Goal: Task Accomplishment & Management: Manage account settings

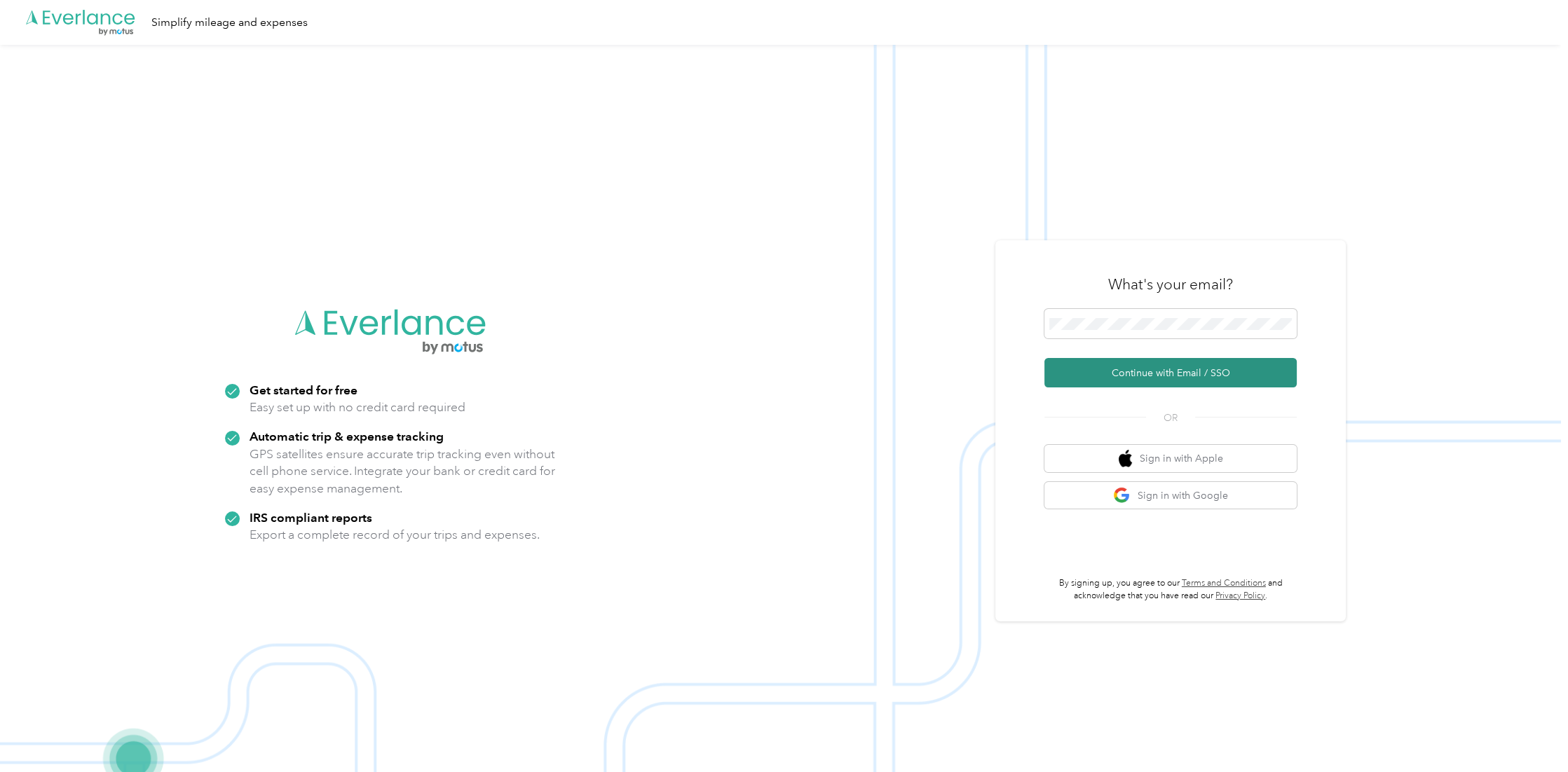
click at [1168, 369] on button "Continue with Email / SSO" at bounding box center [1170, 372] width 252 height 29
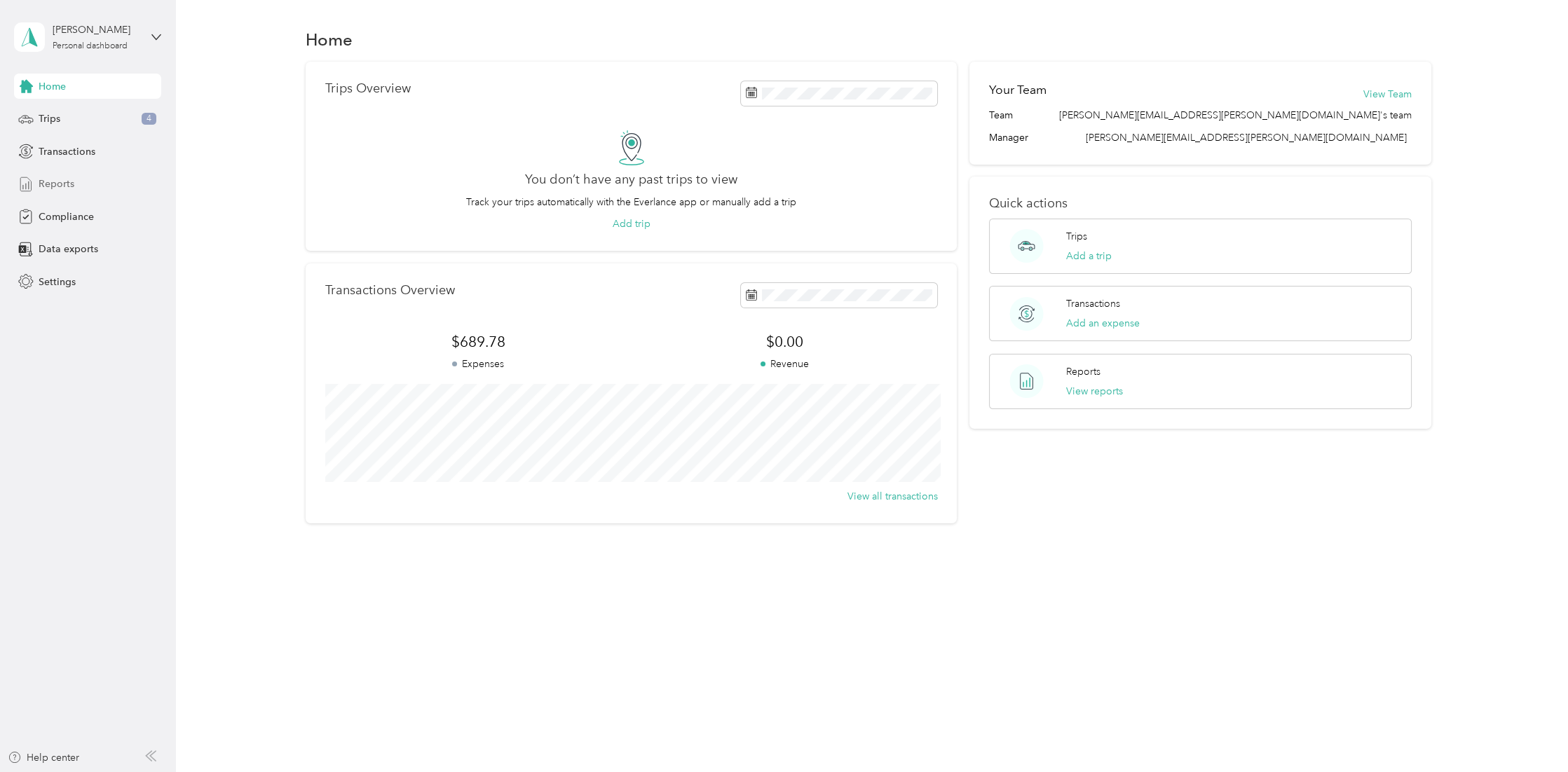
click at [58, 184] on span "Reports" at bounding box center [56, 184] width 36 height 15
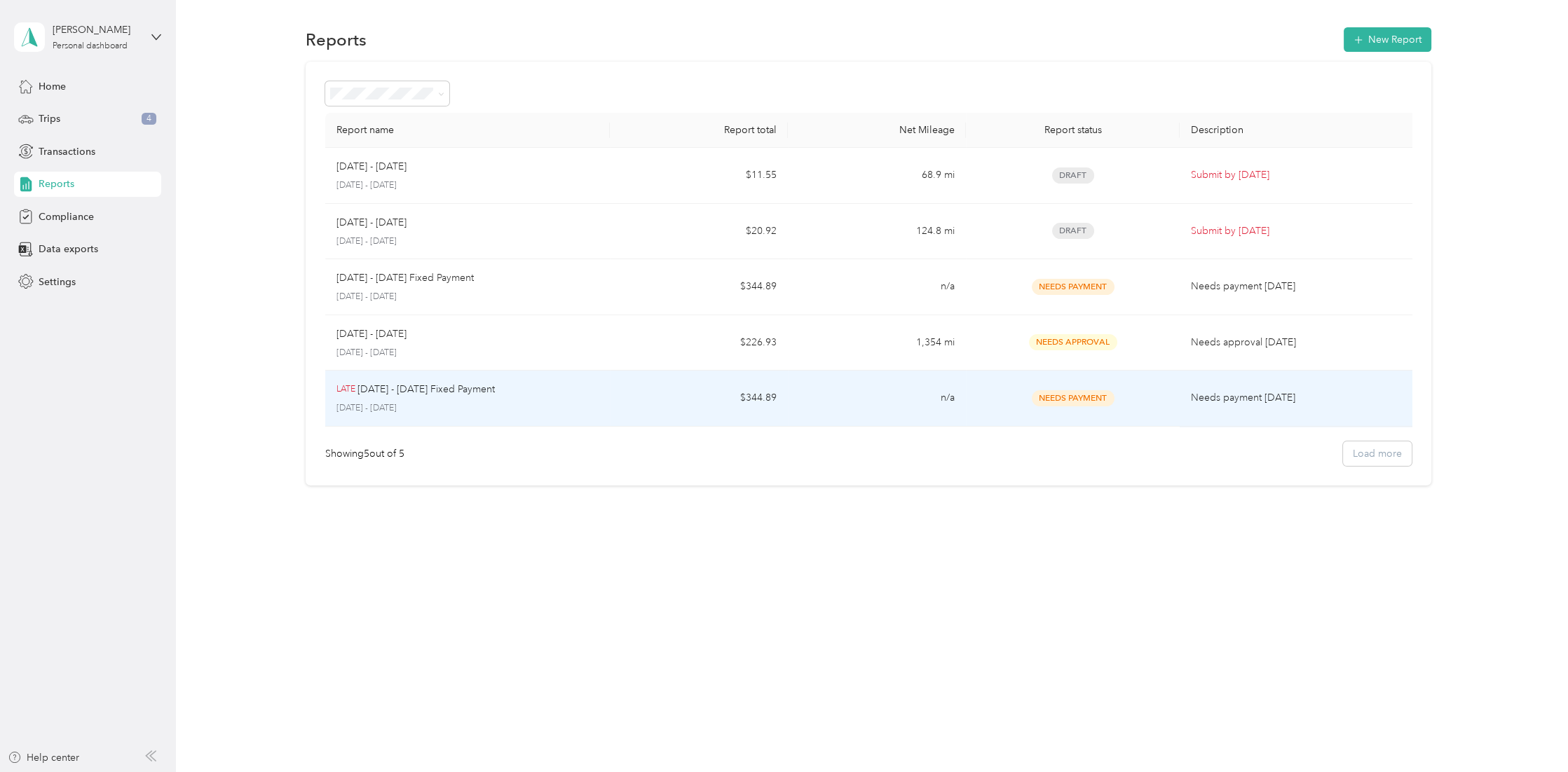
click at [592, 399] on div "LATE Sep 1 - 30, 2025 Fixed Payment September 1 - 30, 2025" at bounding box center [468, 398] width 262 height 33
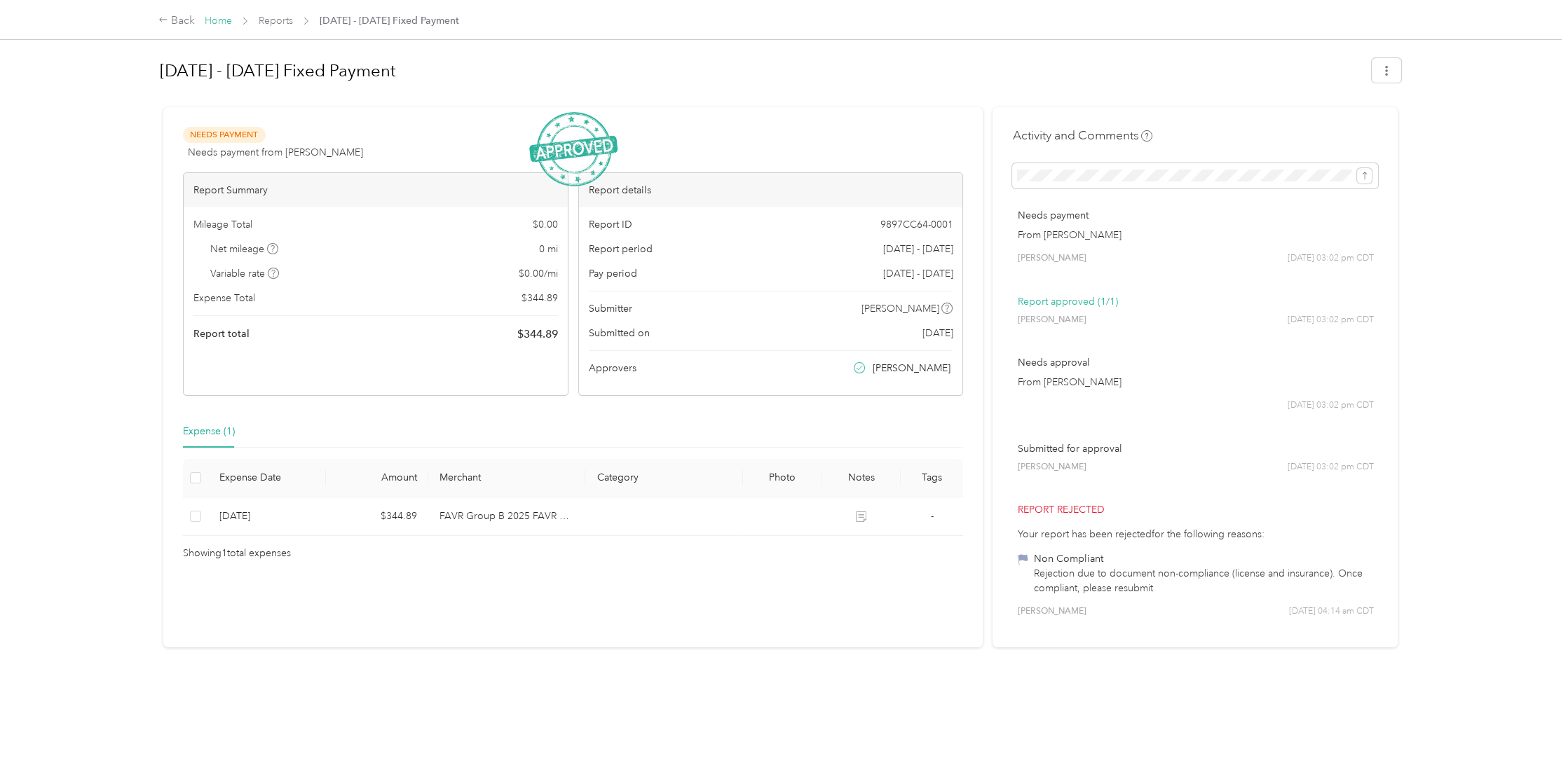
click at [217, 19] on link "Home" at bounding box center [218, 21] width 27 height 12
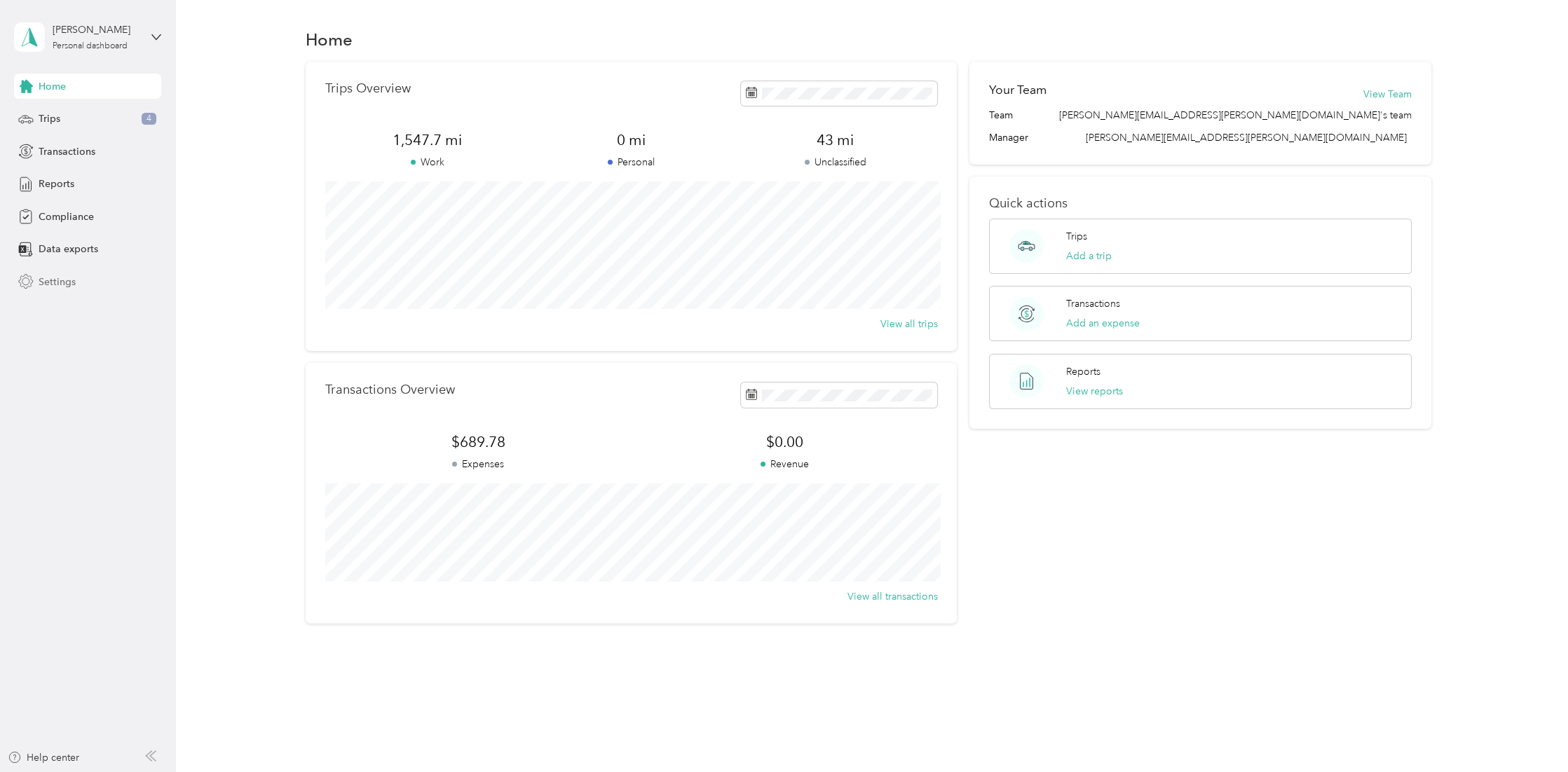
click at [64, 275] on span "Settings" at bounding box center [57, 282] width 37 height 15
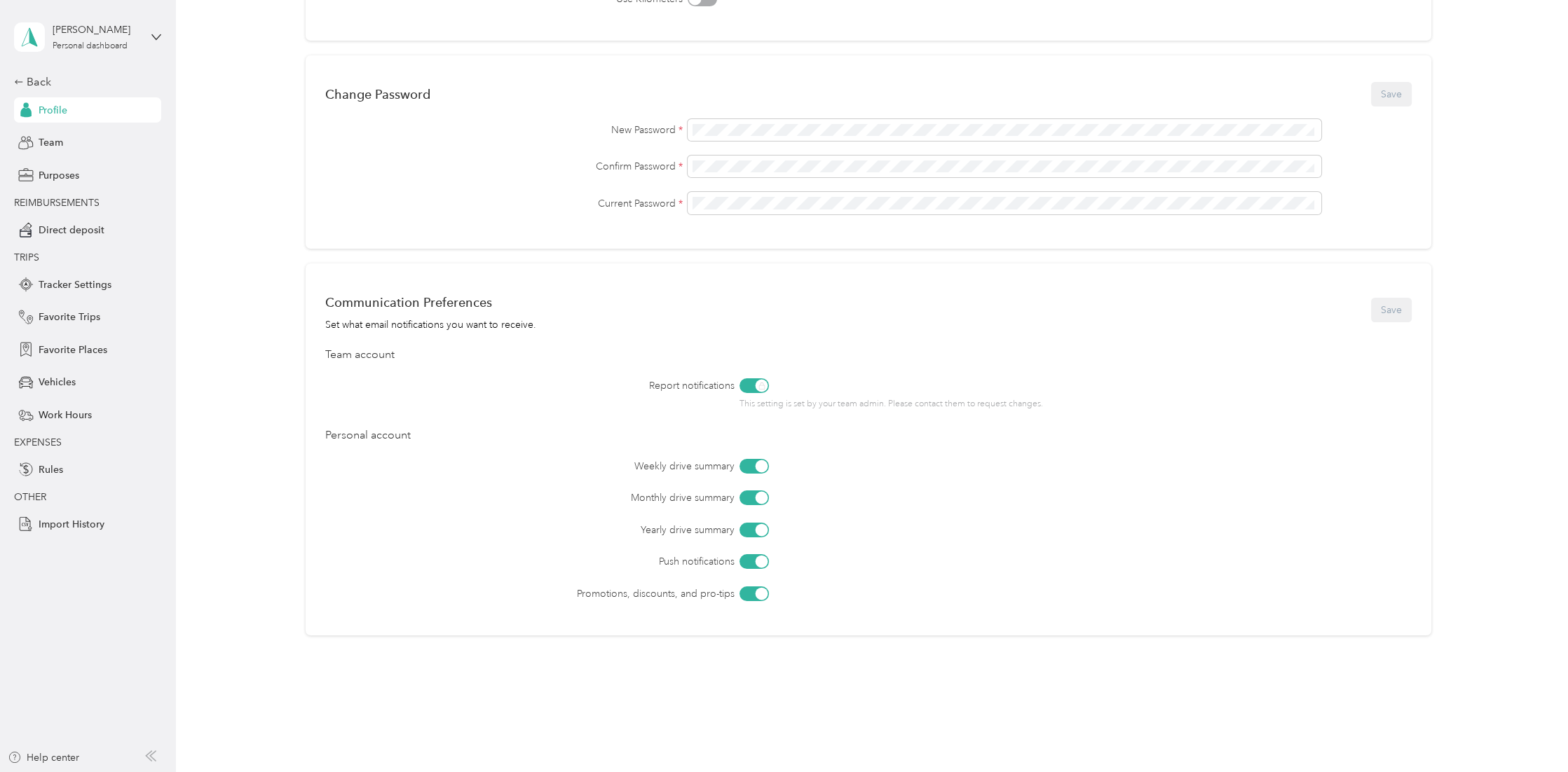
scroll to position [345, 0]
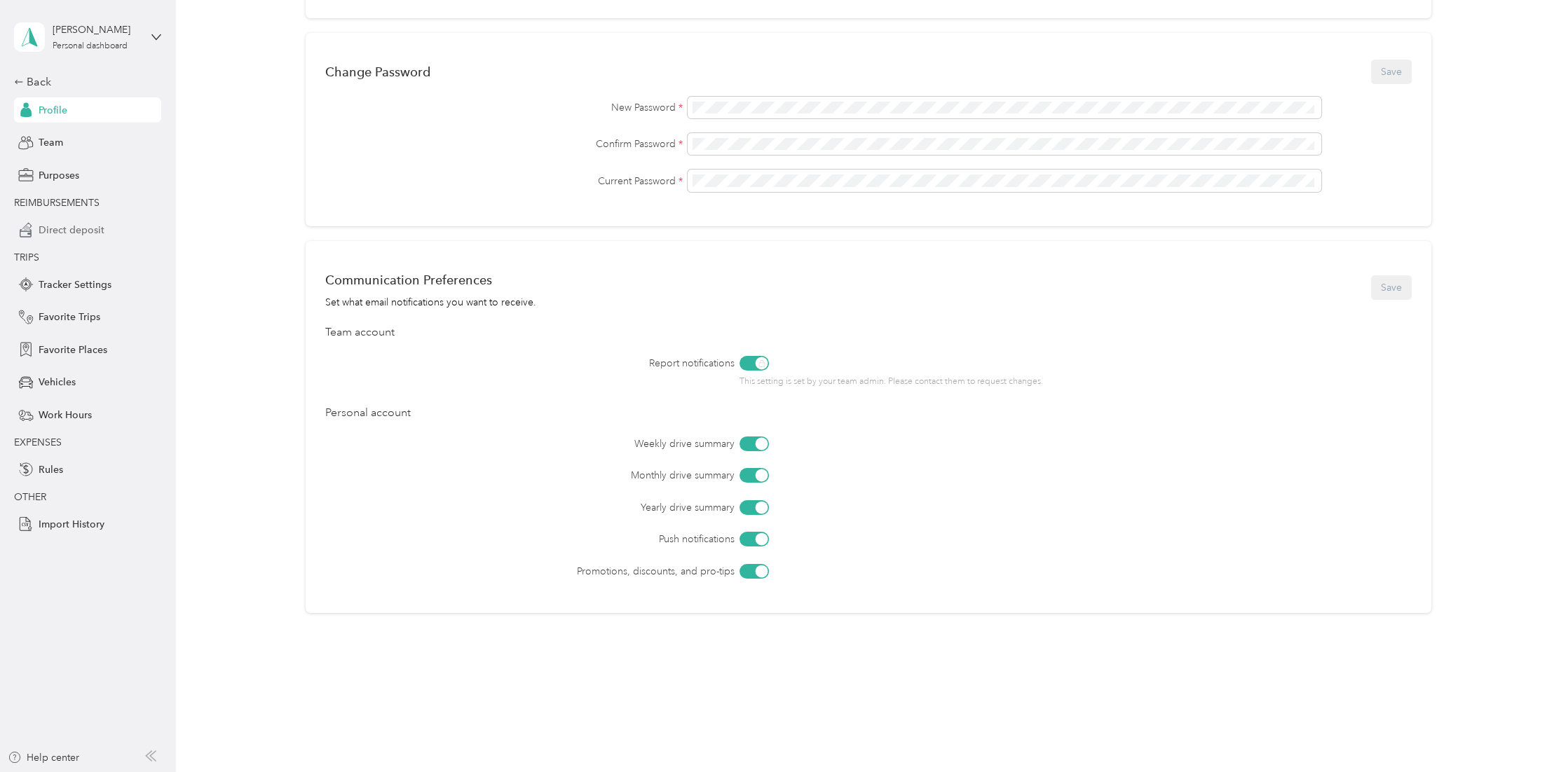
click at [73, 226] on span "Direct deposit" at bounding box center [71, 230] width 66 height 15
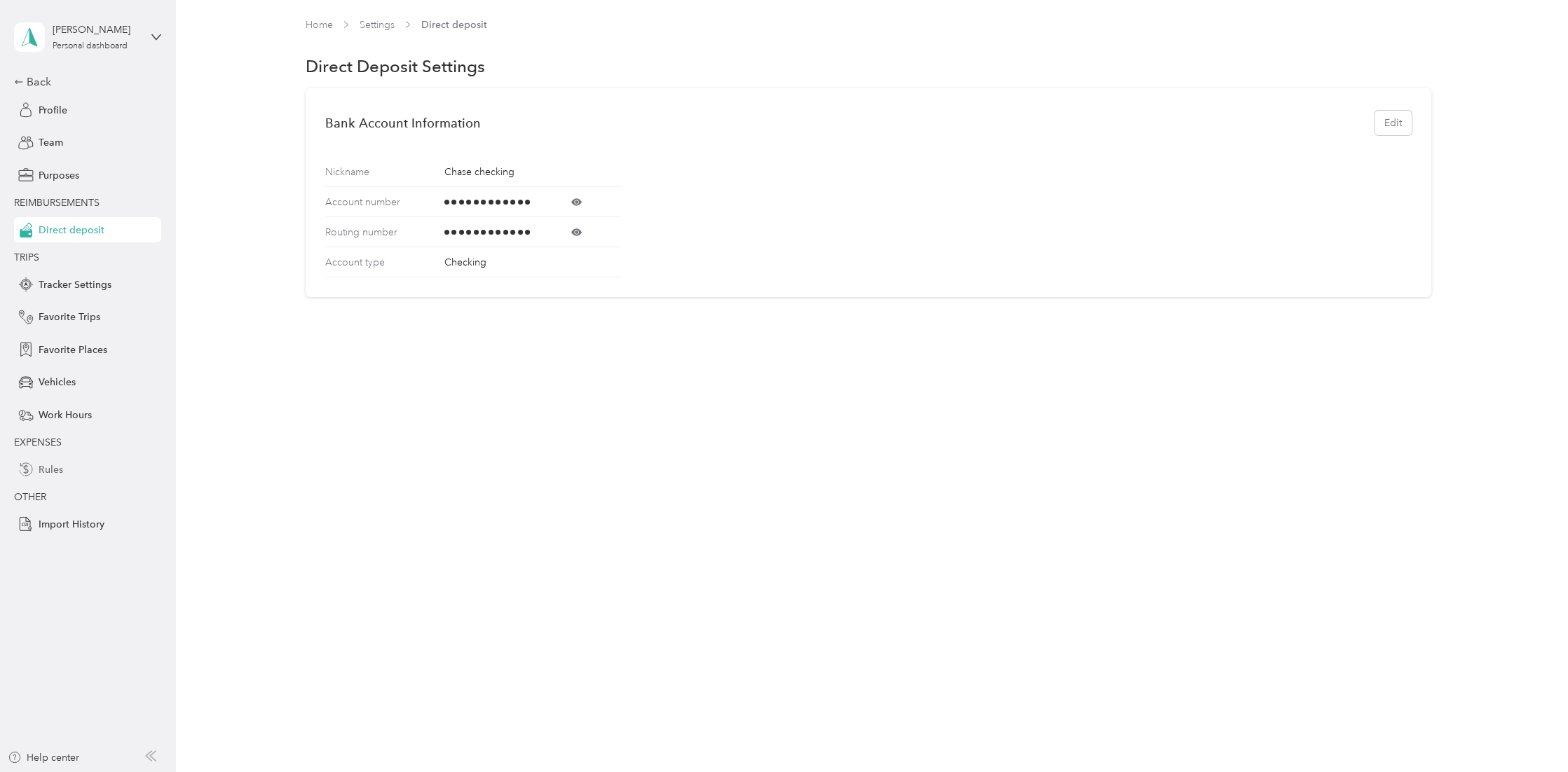
click at [46, 469] on span "Rules" at bounding box center [51, 470] width 24 height 15
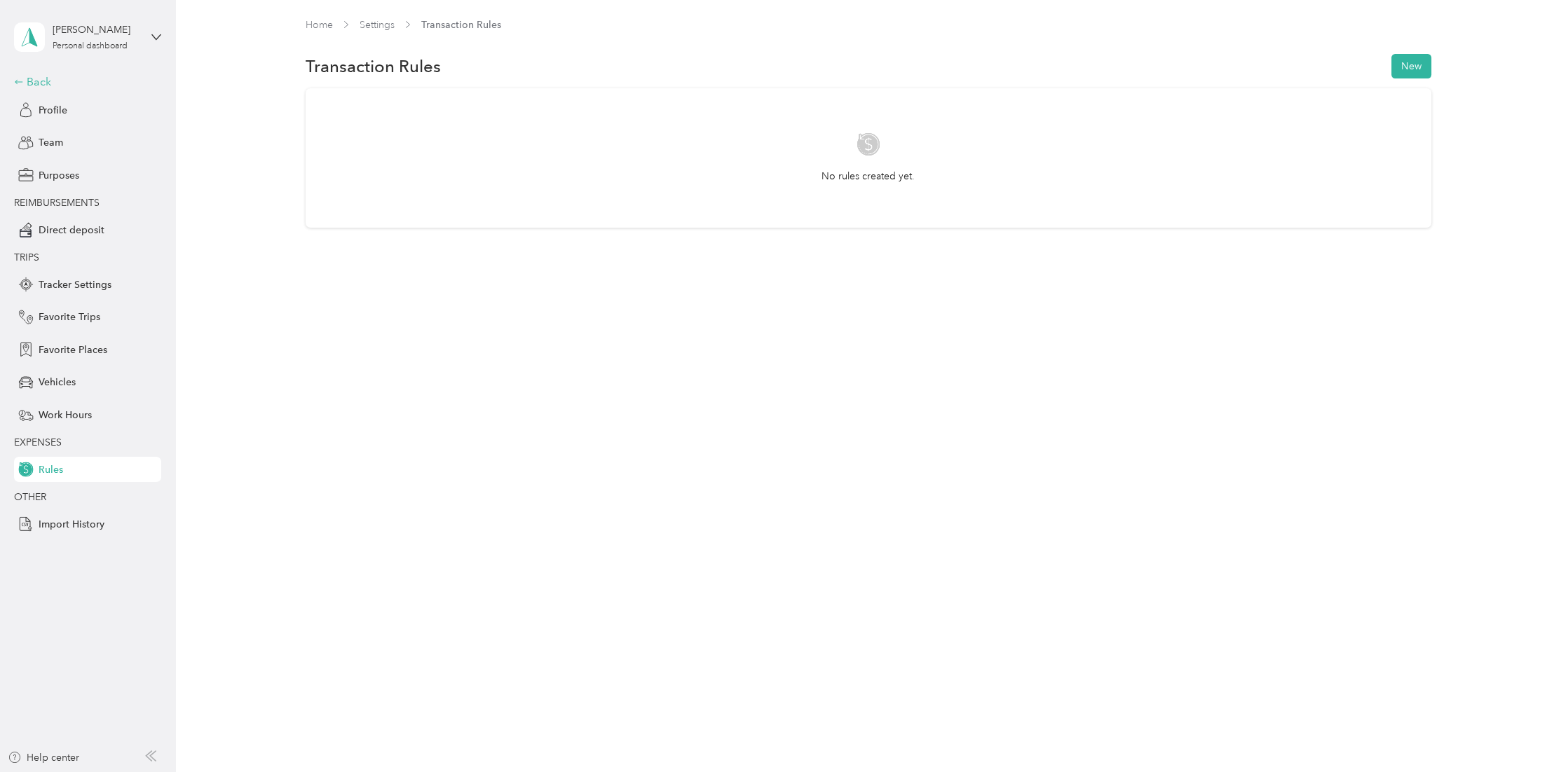
click at [36, 81] on div "Back" at bounding box center [84, 82] width 140 height 17
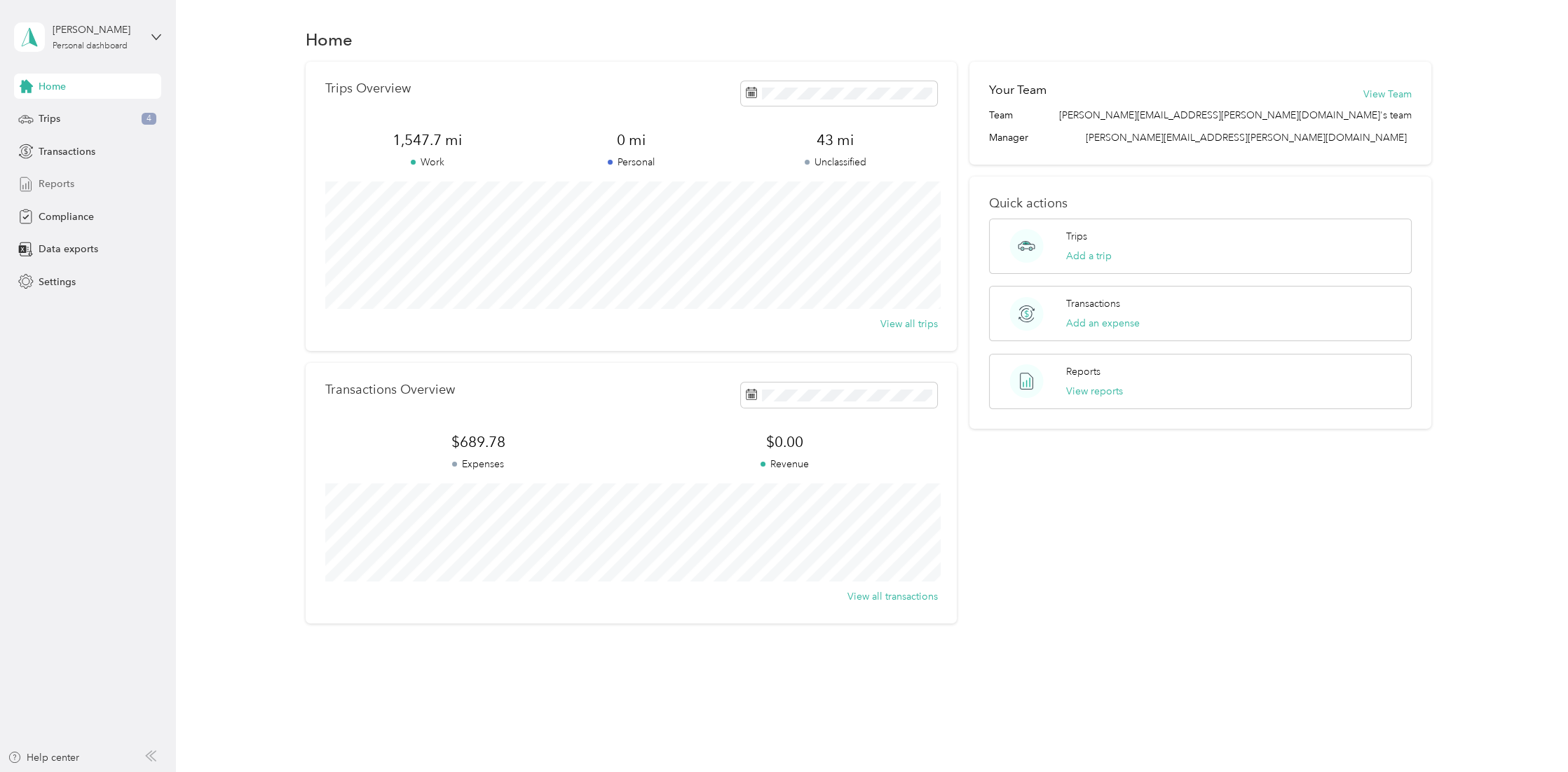
click at [54, 185] on span "Reports" at bounding box center [56, 184] width 36 height 15
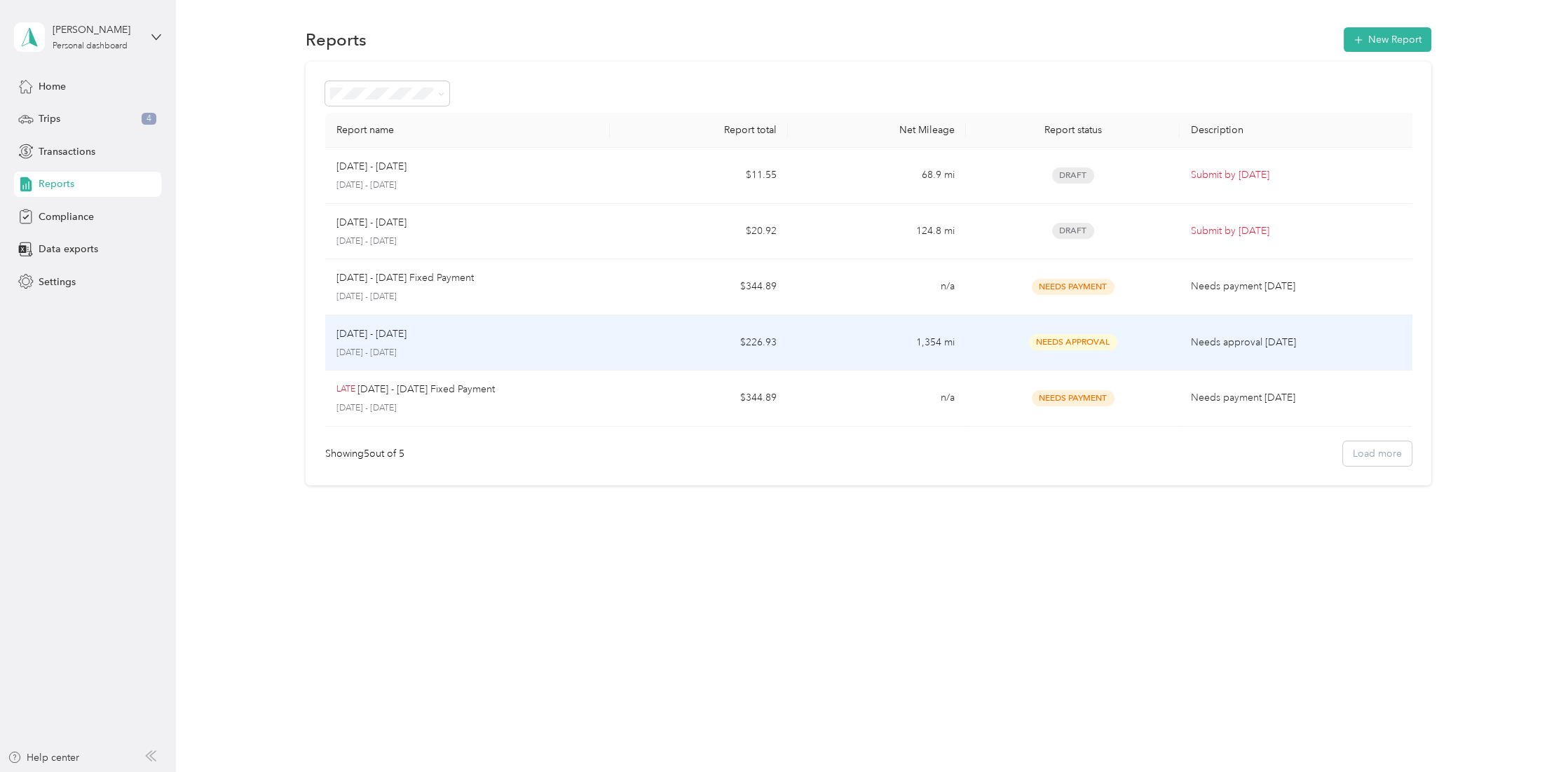
click at [701, 338] on td "$226.93" at bounding box center [699, 343] width 178 height 56
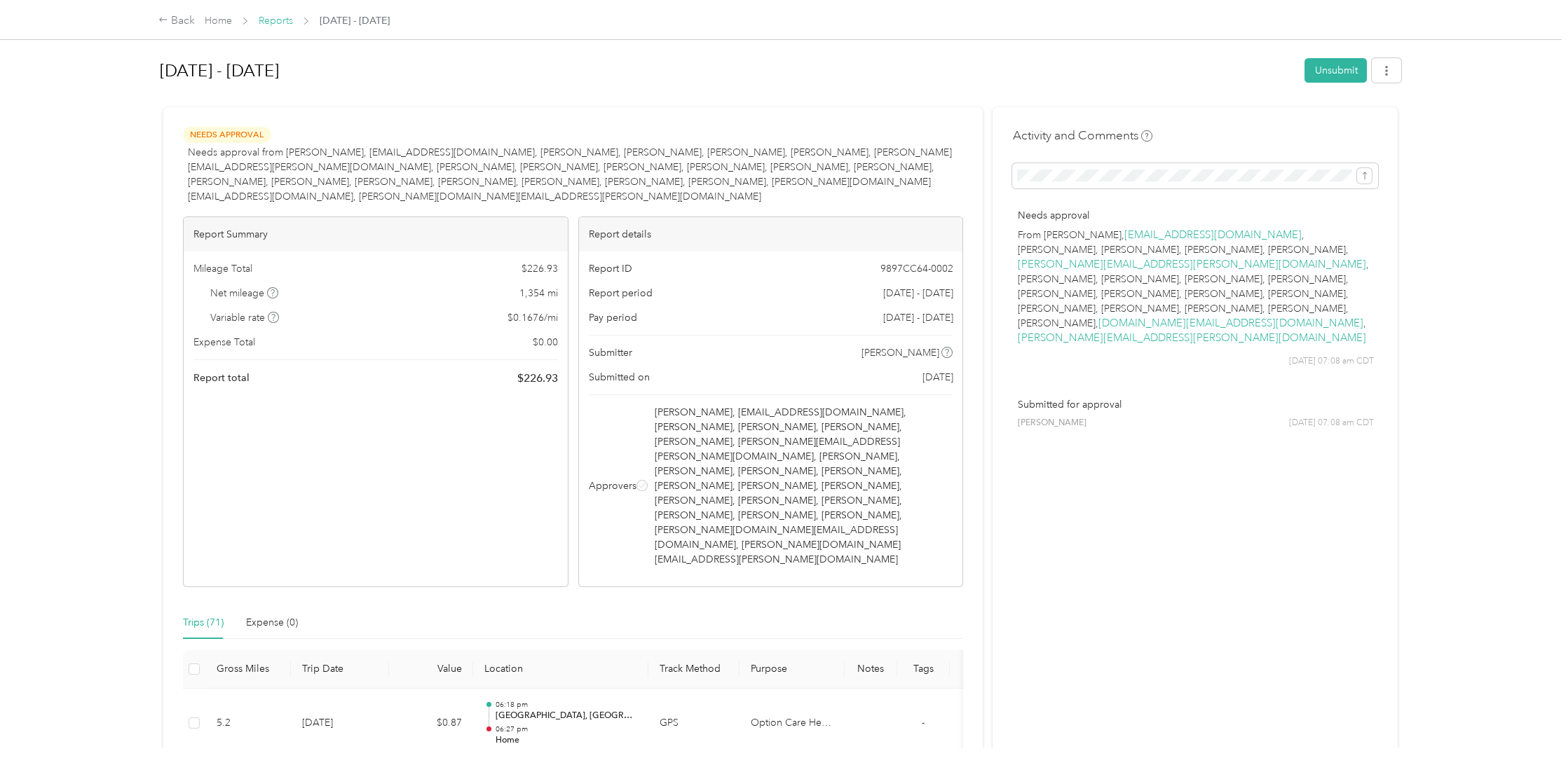
click at [275, 18] on link "Reports" at bounding box center [276, 21] width 34 height 12
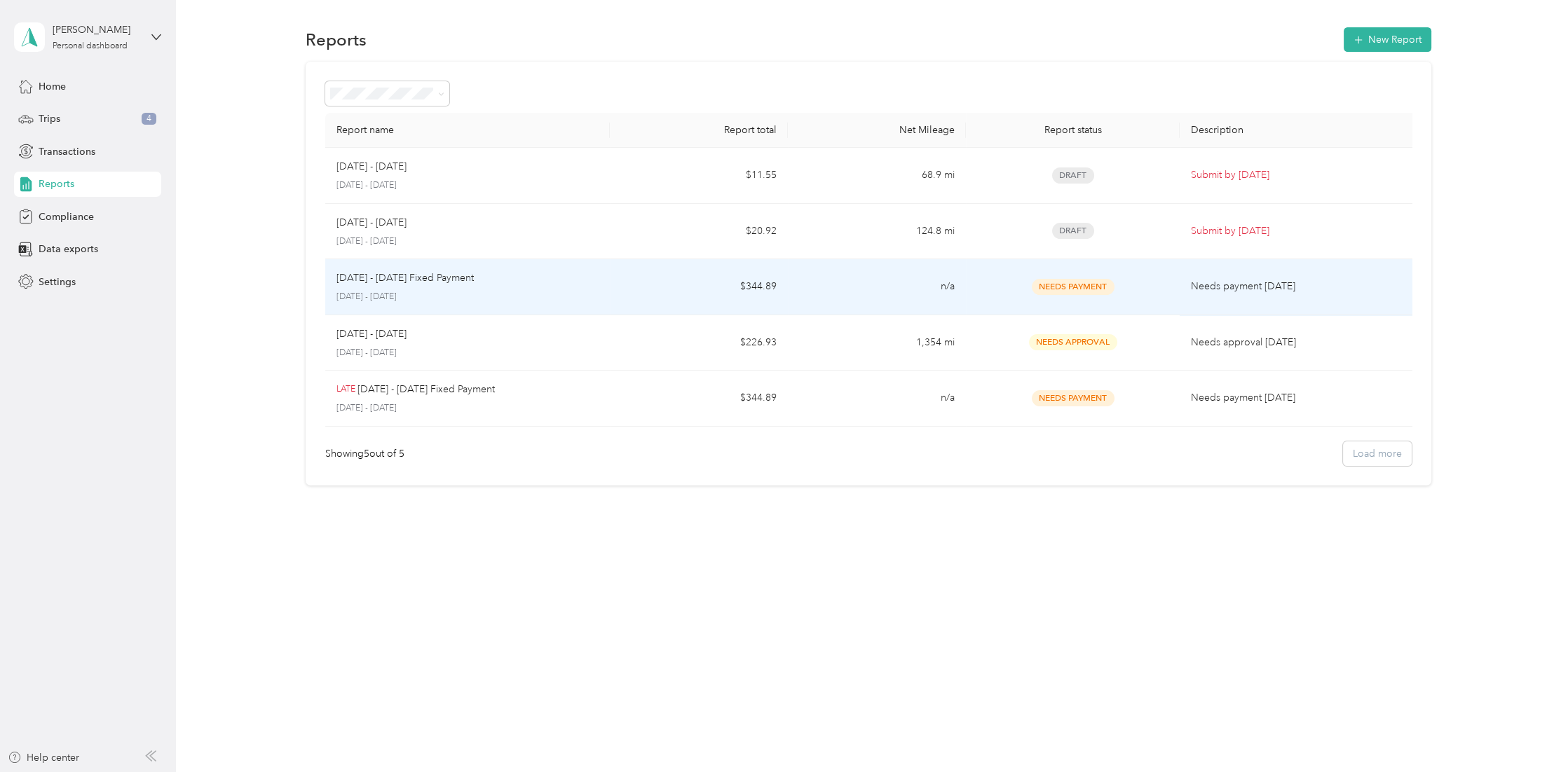
click at [431, 284] on p "Oct 1 - 31, 2025 Fixed Payment" at bounding box center [405, 278] width 138 height 16
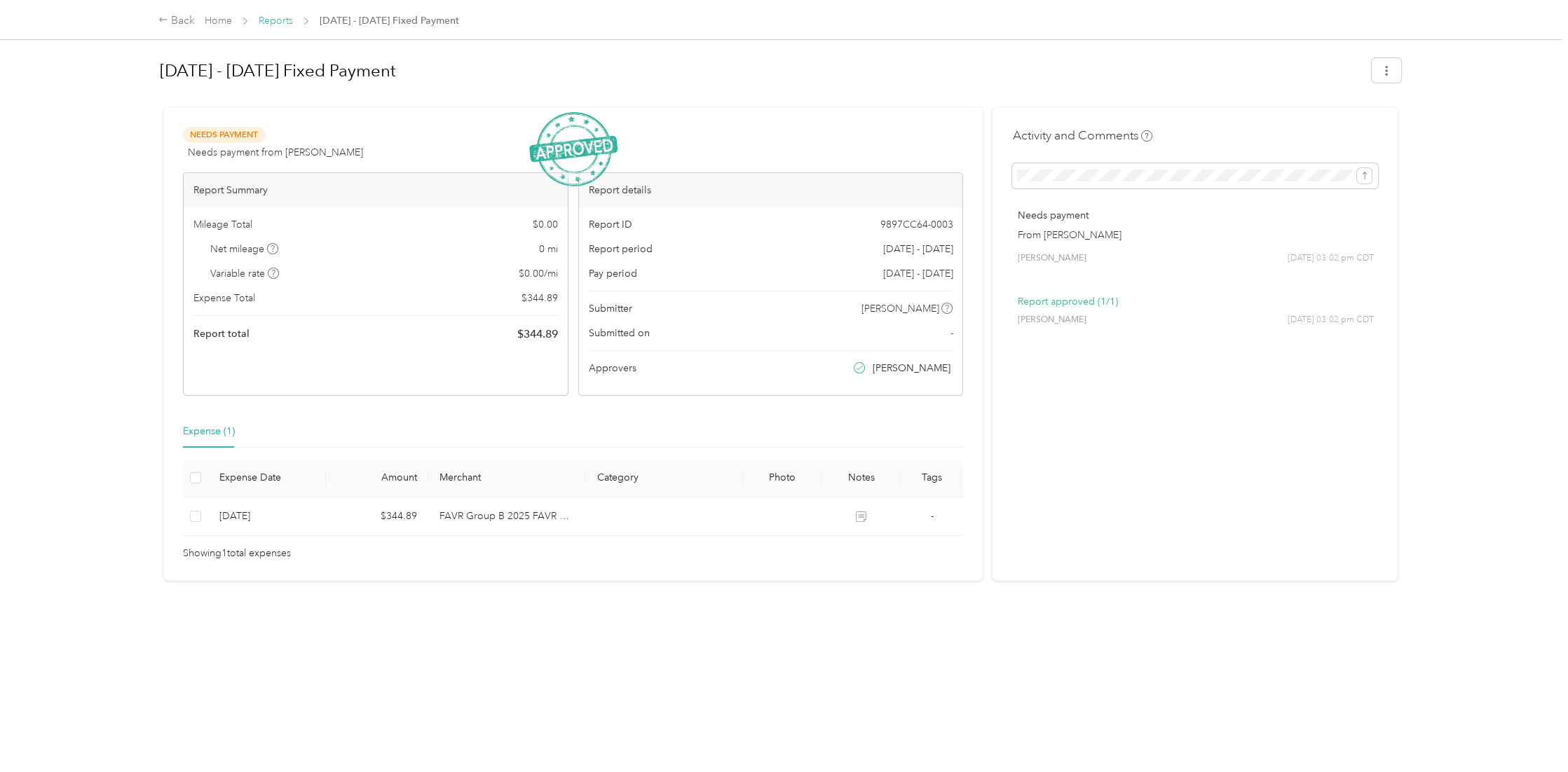
click at [285, 21] on link "Reports" at bounding box center [276, 21] width 34 height 12
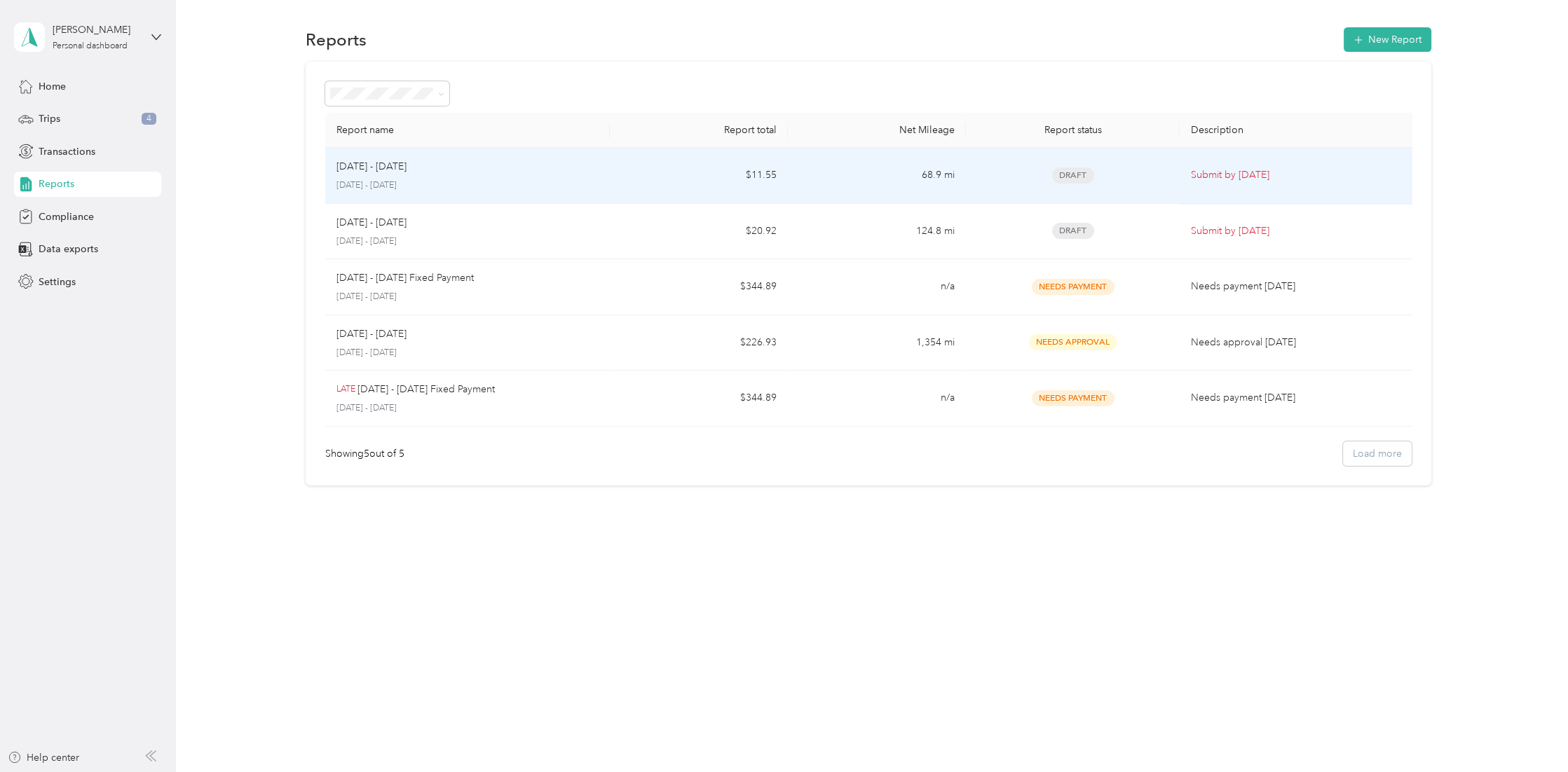
click at [861, 171] on td "68.9 mi" at bounding box center [877, 175] width 178 height 56
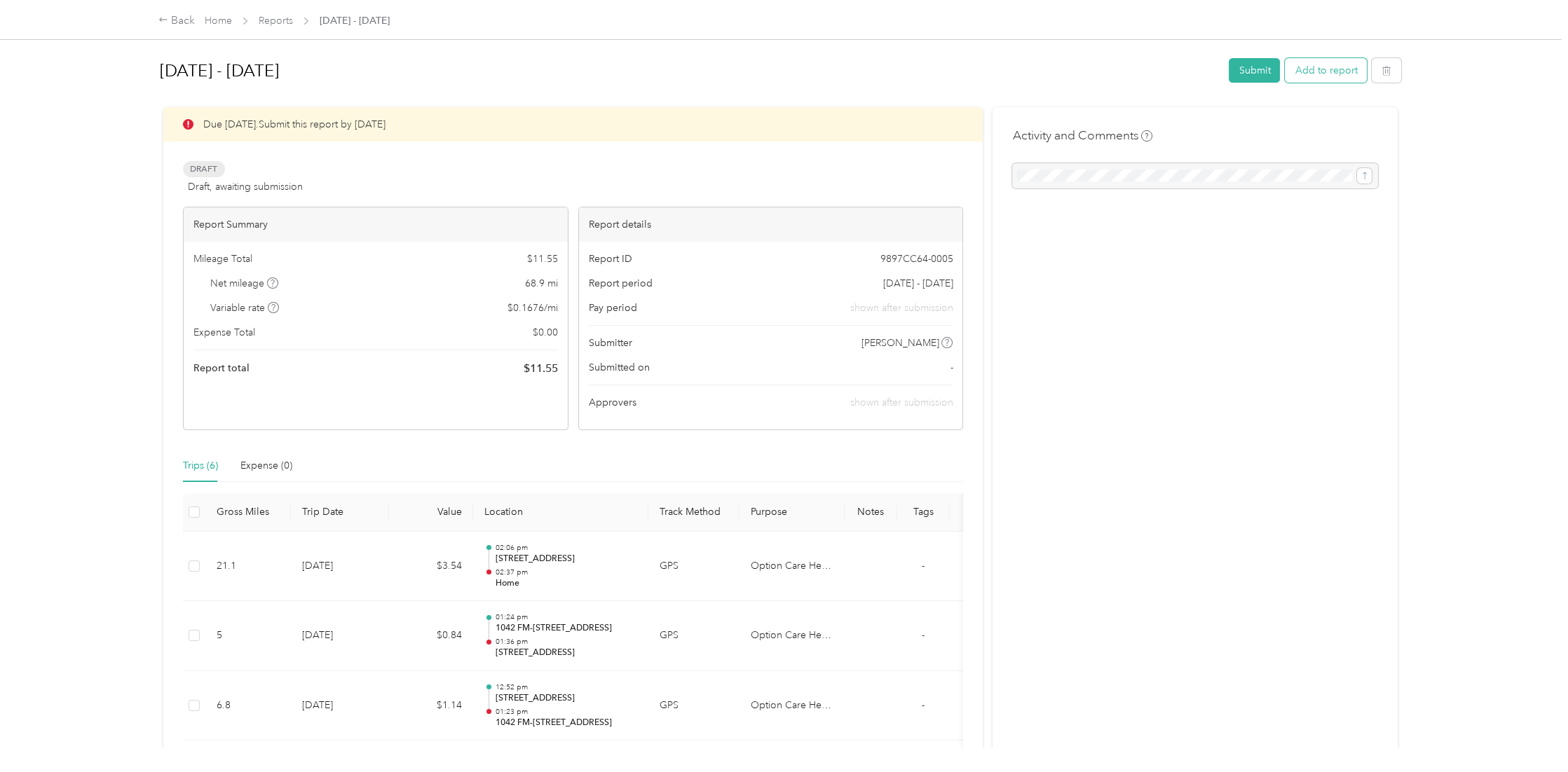
click at [1313, 72] on button "Add to report" at bounding box center [1325, 71] width 82 height 24
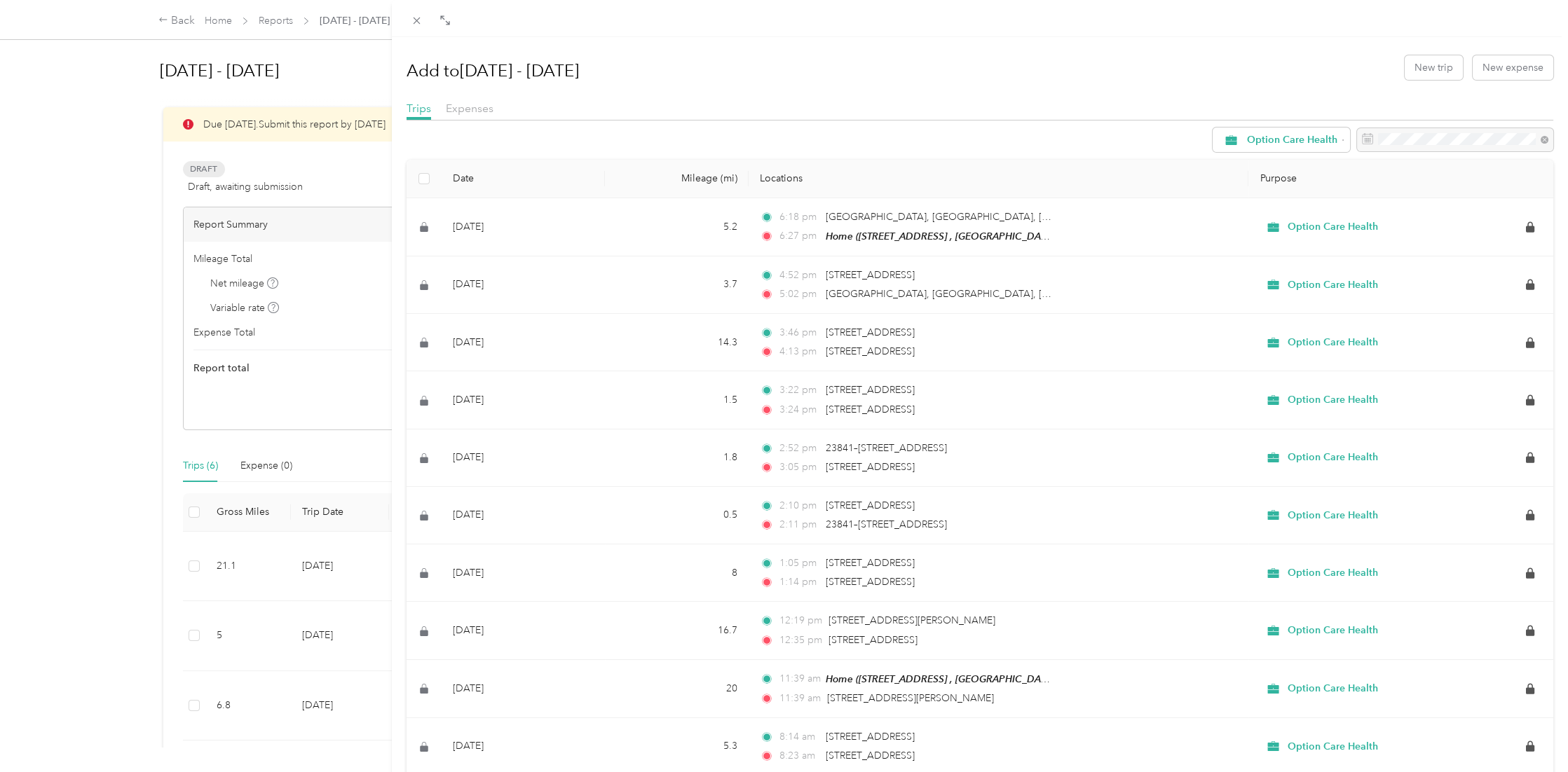
click at [280, 20] on div "Add to Sep 1 - 30, 2025 New trip New expense Trips Expenses Option Care Health …" at bounding box center [784, 386] width 1568 height 772
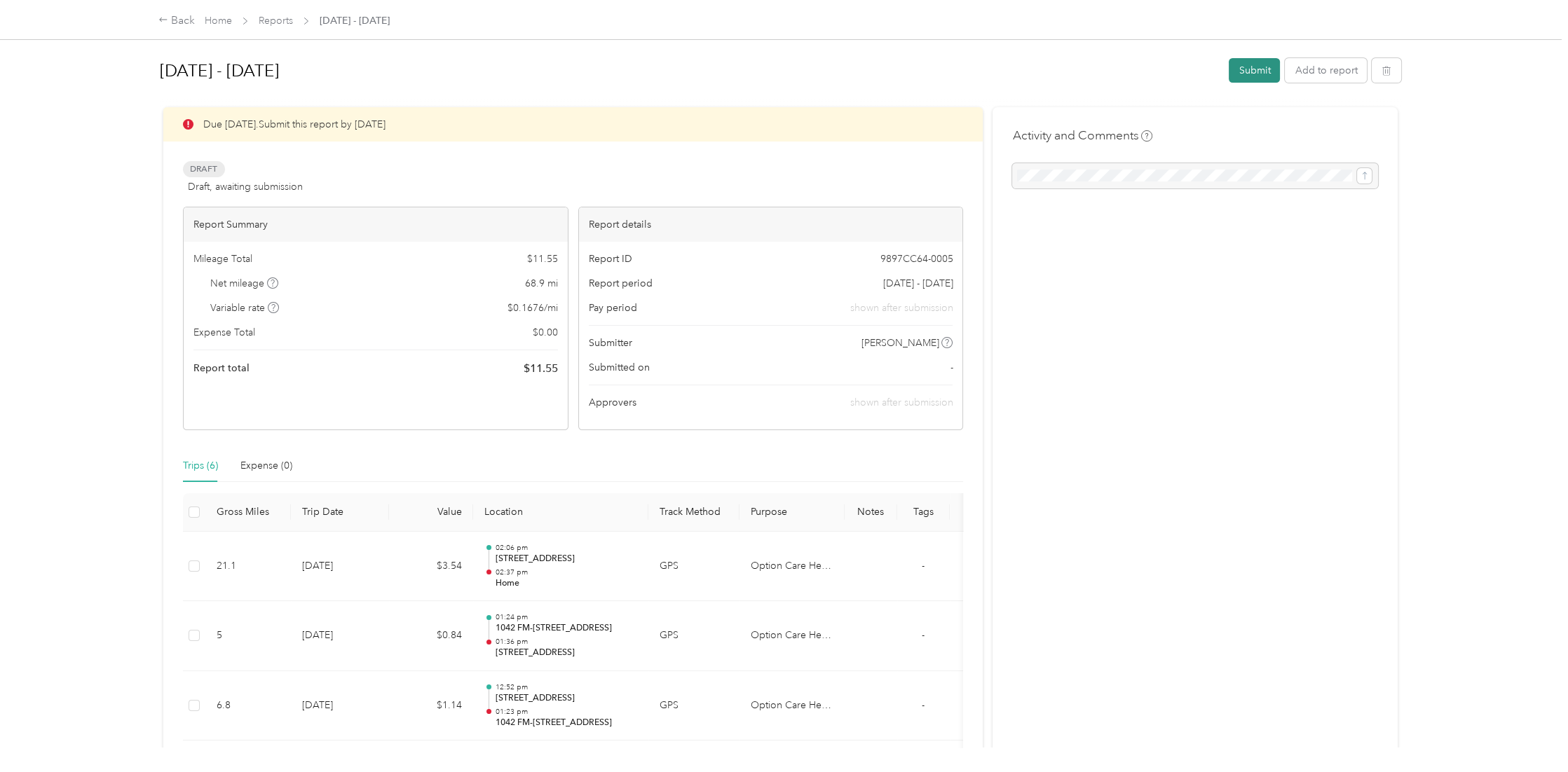
click at [1246, 66] on button "Submit" at bounding box center [1254, 71] width 51 height 24
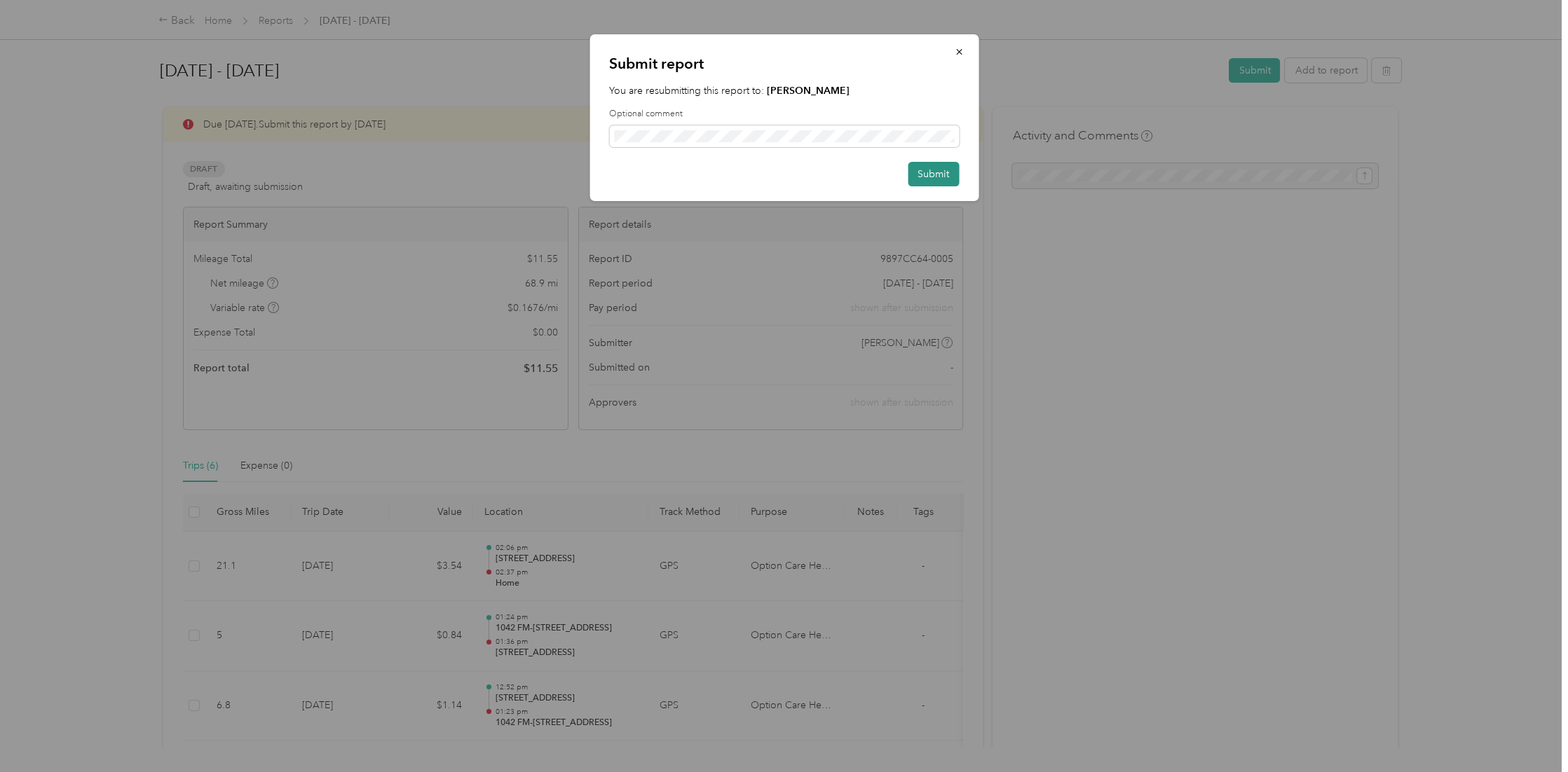
click at [931, 174] on button "Submit" at bounding box center [933, 174] width 51 height 24
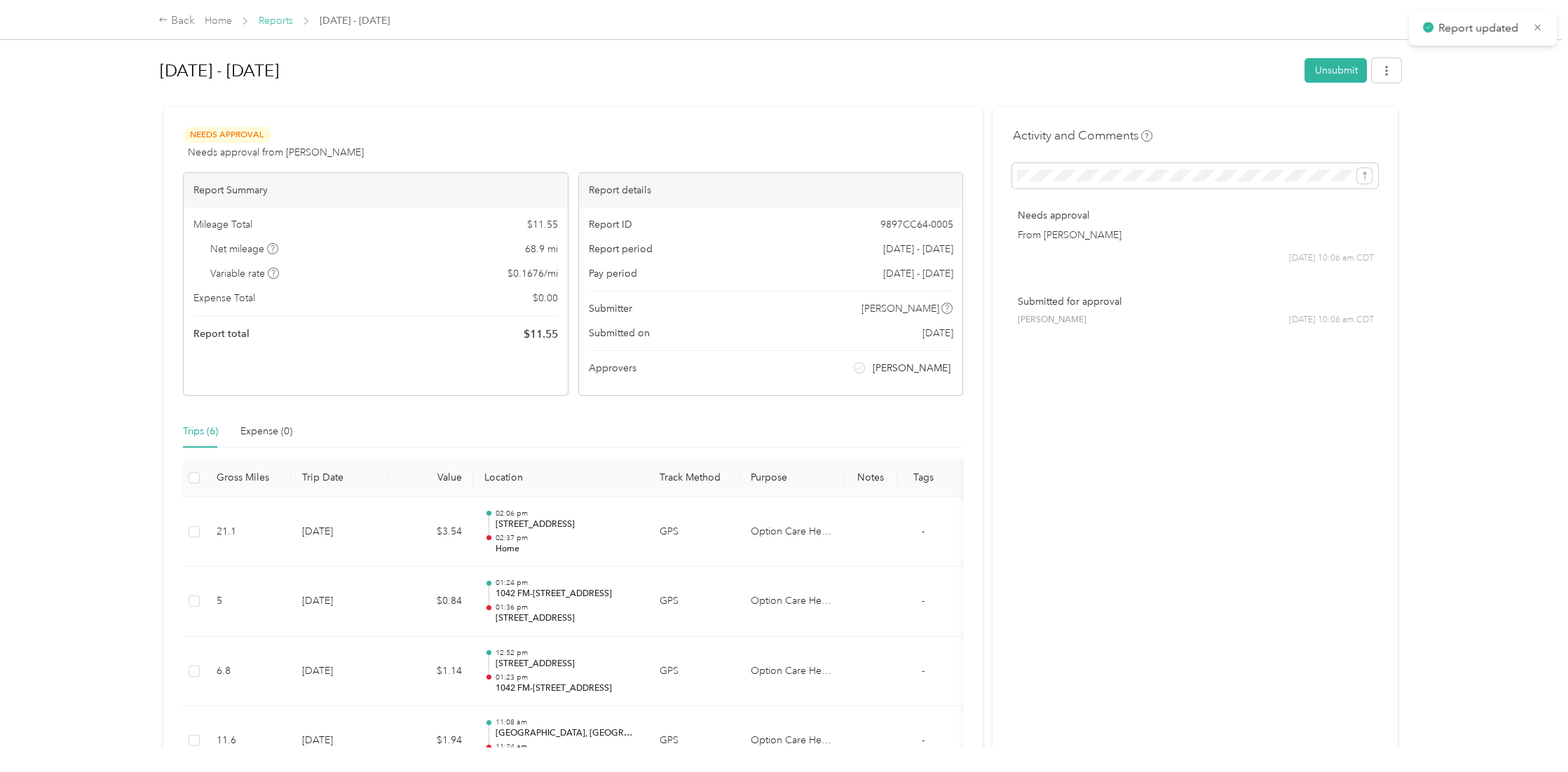
click at [276, 22] on link "Reports" at bounding box center [276, 21] width 34 height 12
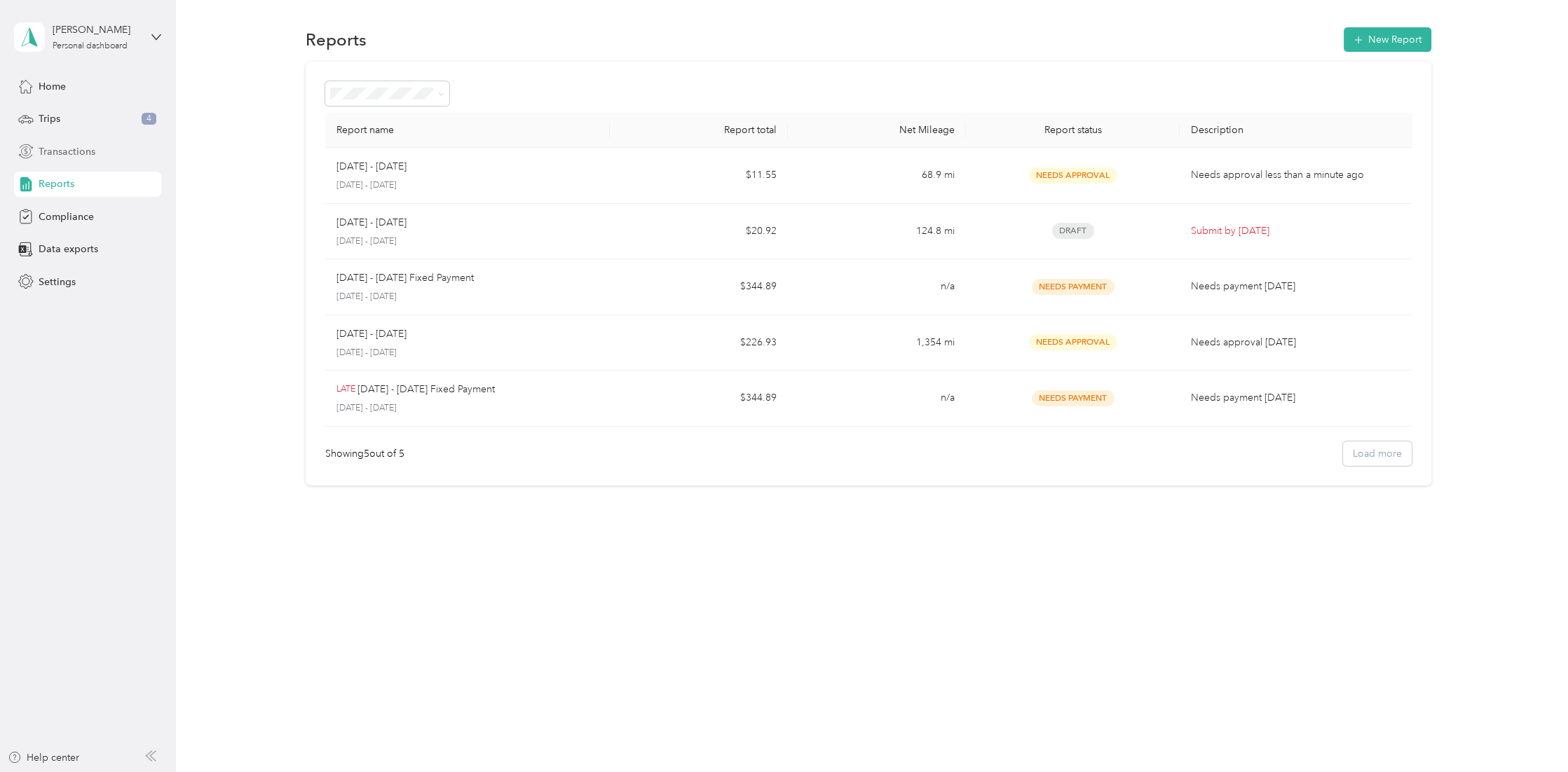
click at [60, 144] on span "Transactions" at bounding box center [67, 151] width 57 height 15
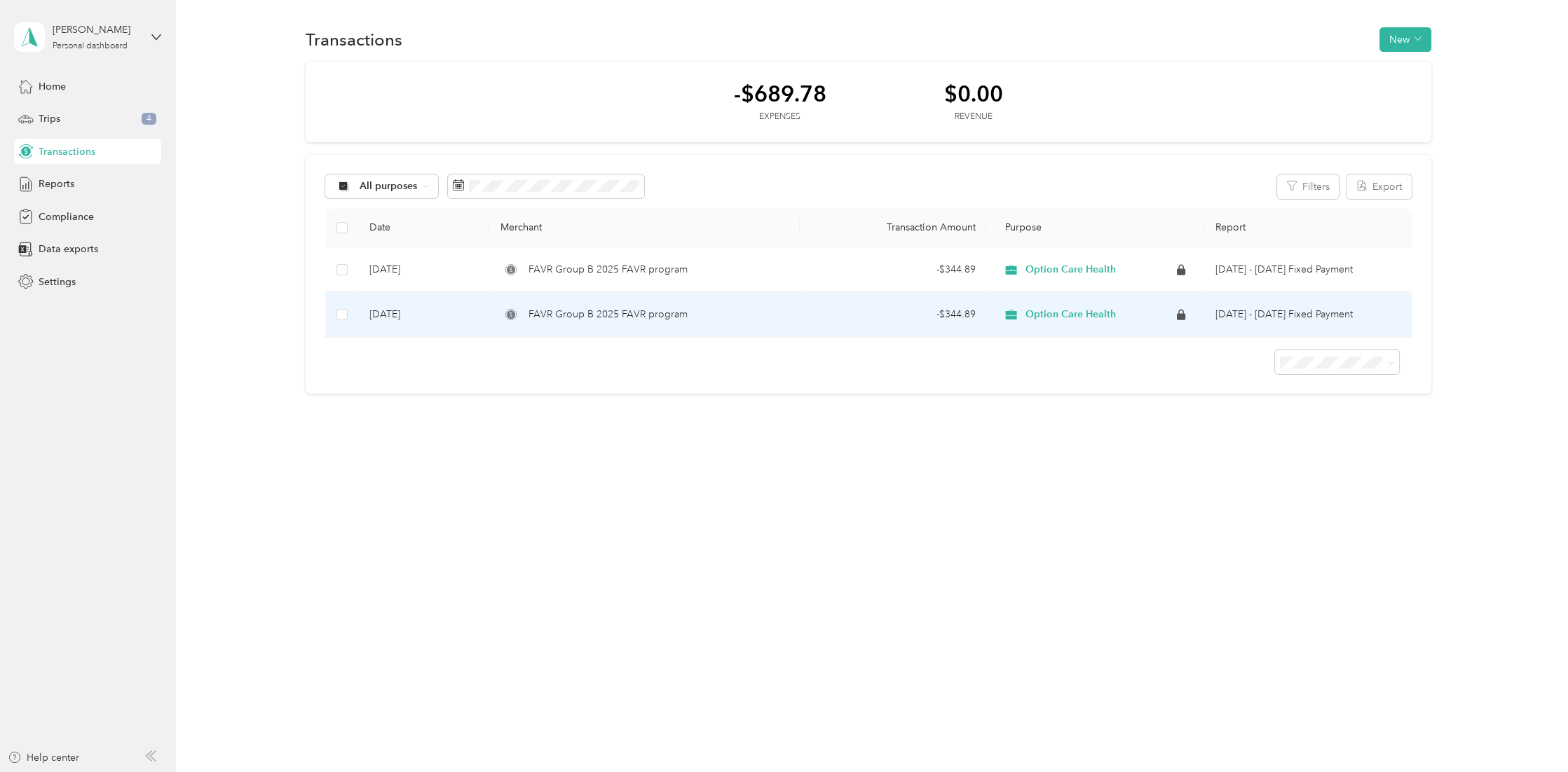
click at [624, 311] on span "FAVR Group B 2025 FAVR program" at bounding box center [608, 314] width 159 height 16
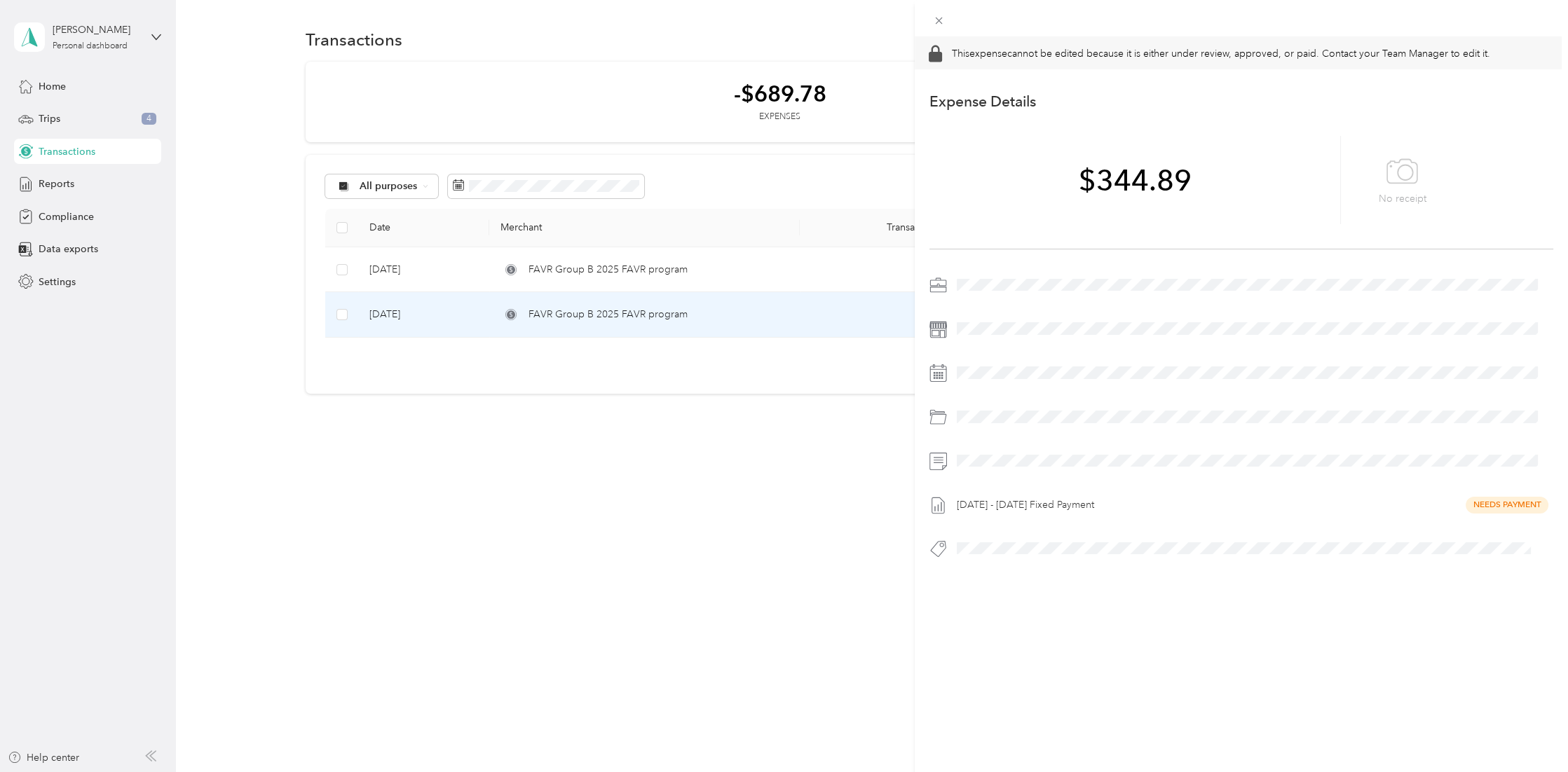
click at [682, 257] on div "This expense cannot be edited because it is either under review, approved, or p…" at bounding box center [784, 386] width 1568 height 772
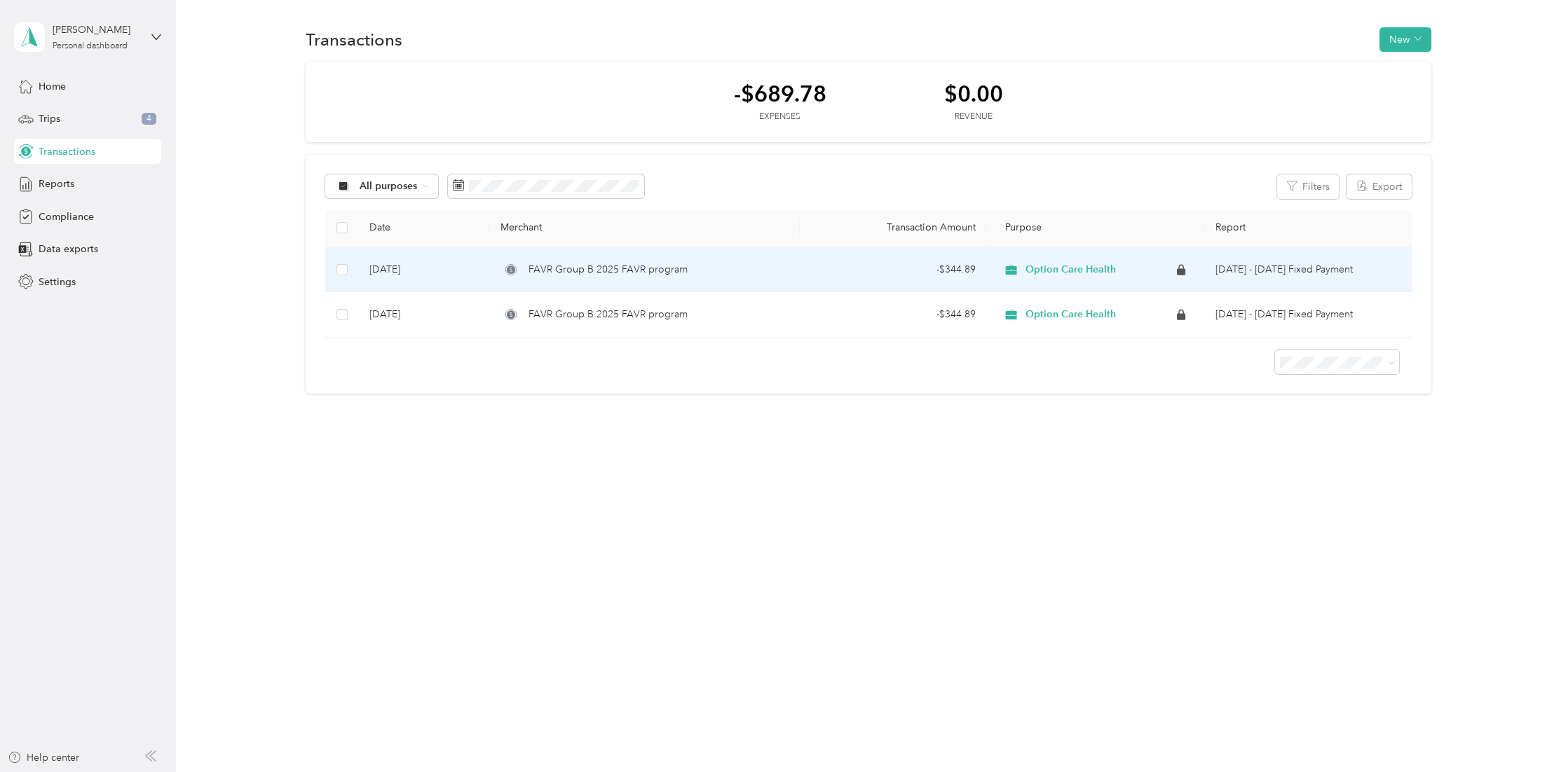
click at [680, 266] on span "FAVR Group B 2025 FAVR program" at bounding box center [608, 270] width 159 height 16
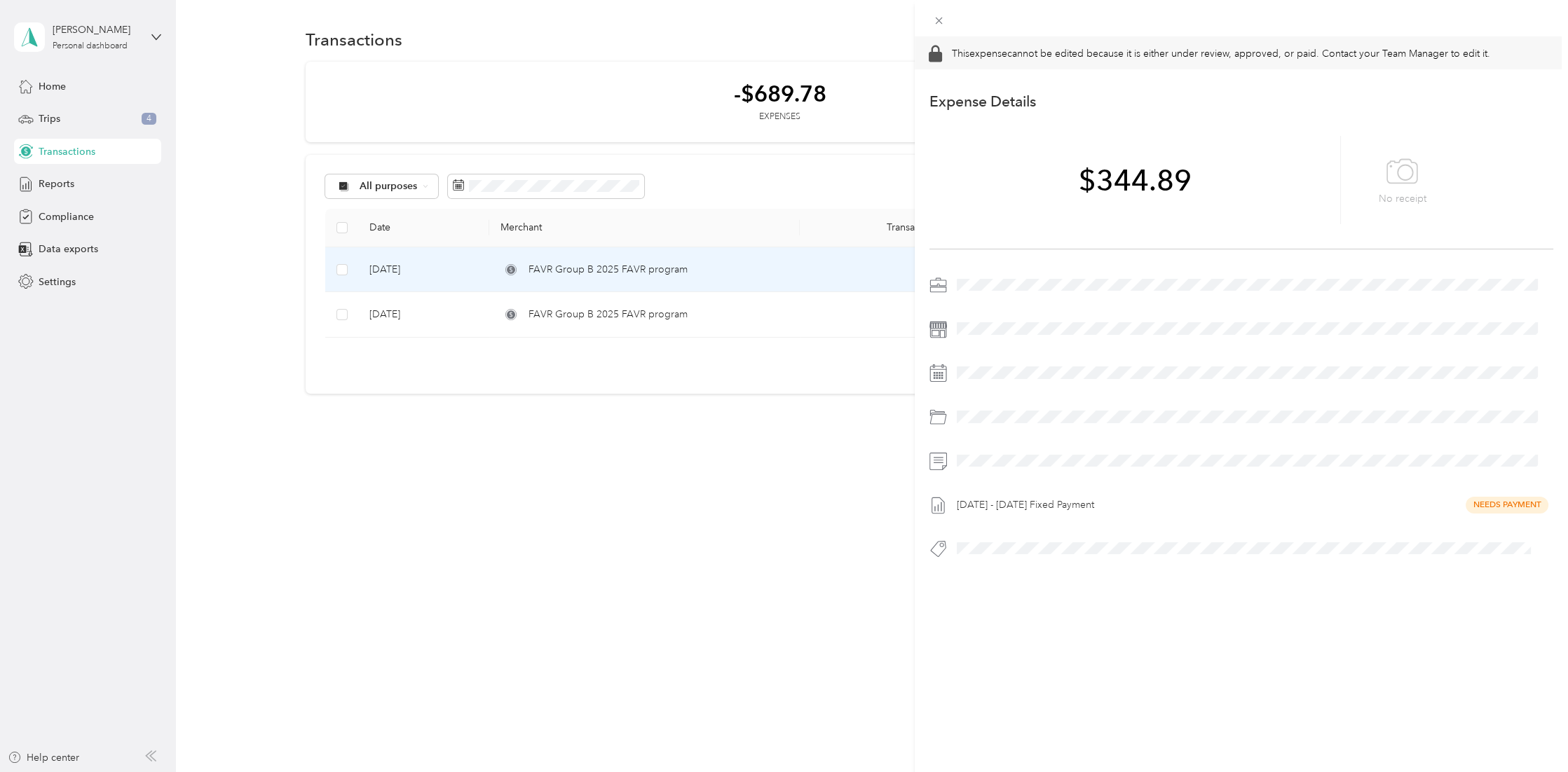
click at [550, 546] on div "This expense cannot be edited because it is either under review, approved, or p…" at bounding box center [784, 386] width 1568 height 772
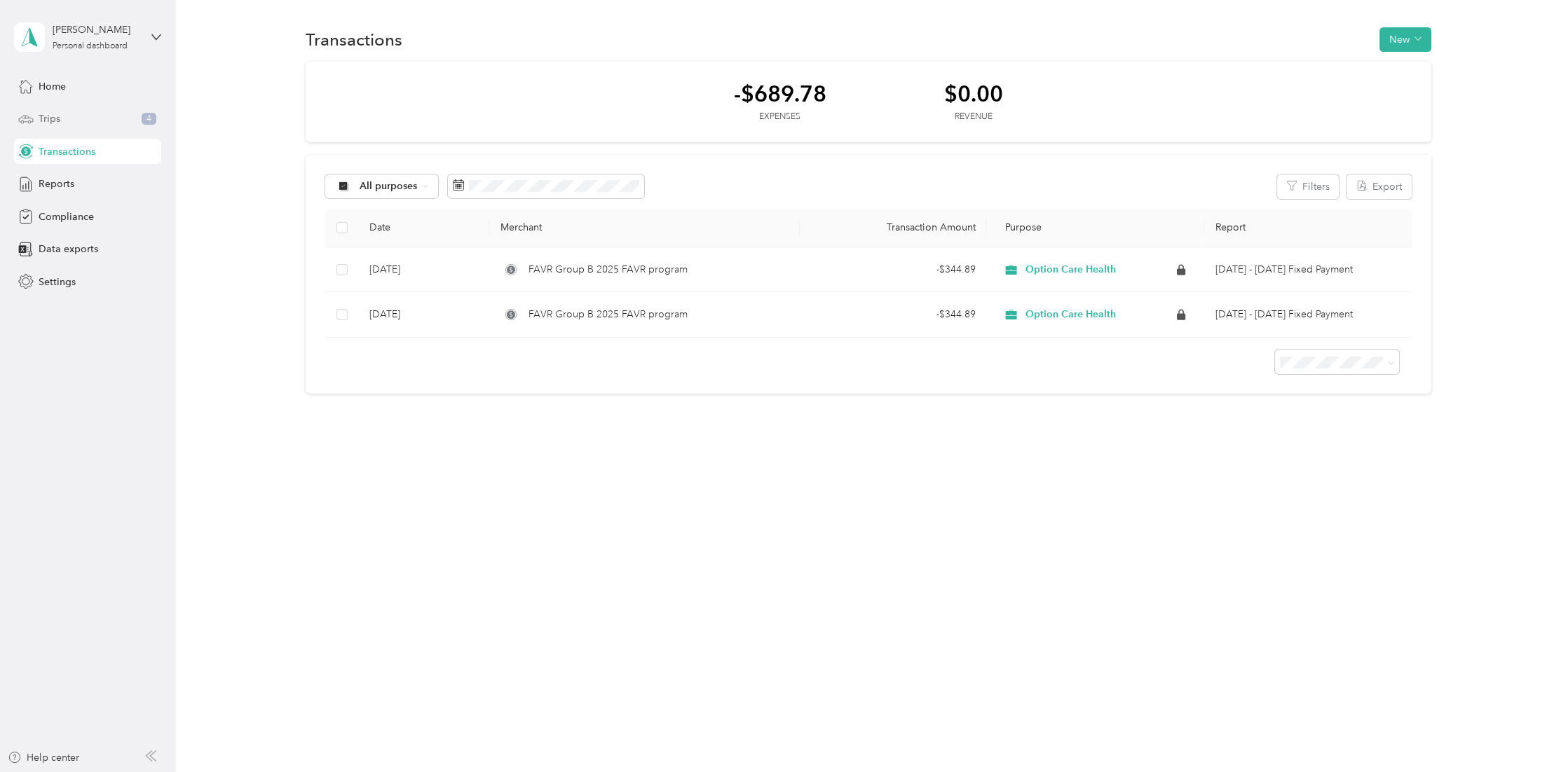
click at [83, 115] on div "Trips 4" at bounding box center [88, 118] width 147 height 25
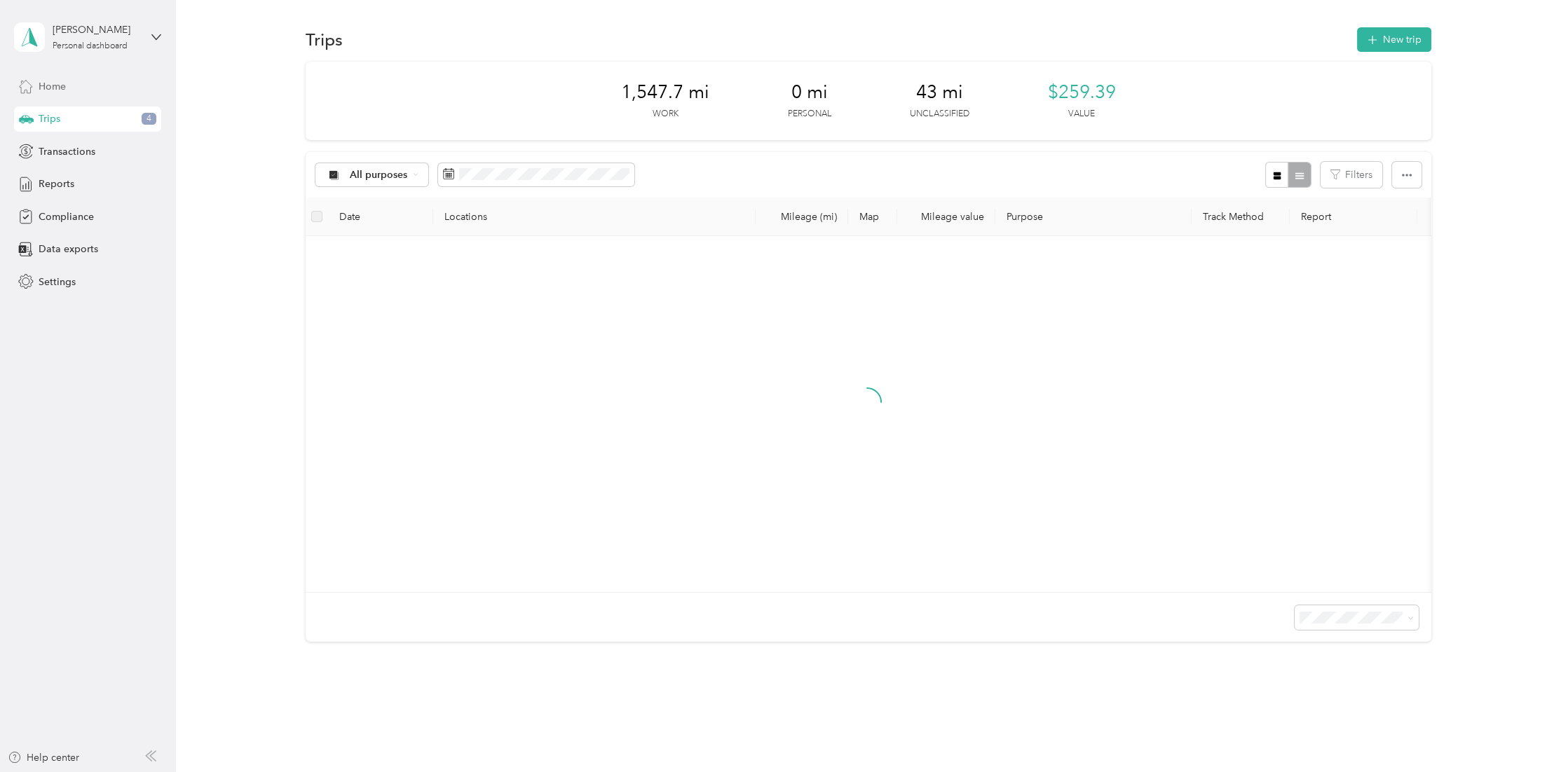
click at [75, 96] on div "Home" at bounding box center [88, 86] width 147 height 25
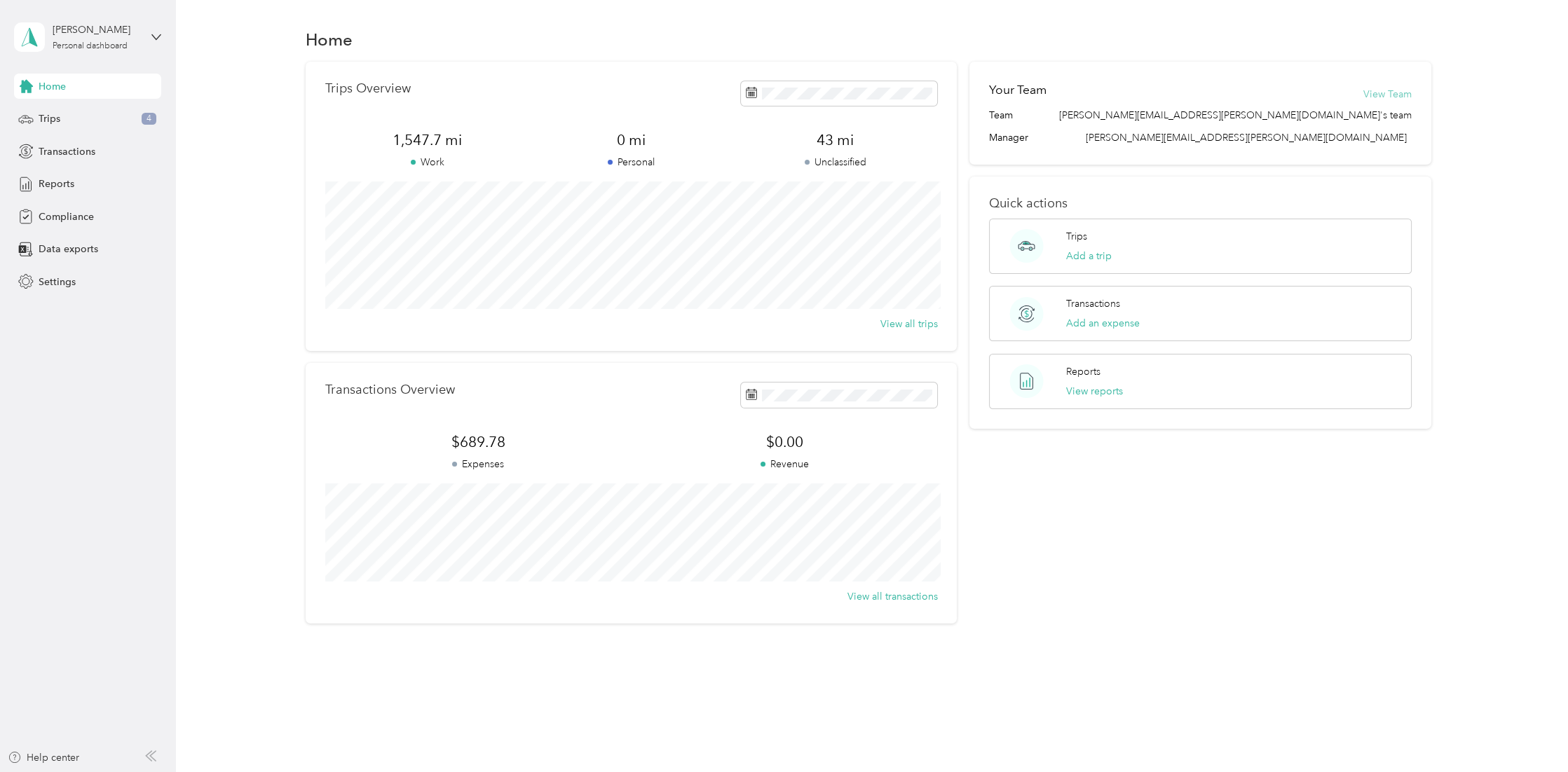
click at [1397, 96] on button "View Team" at bounding box center [1388, 94] width 48 height 15
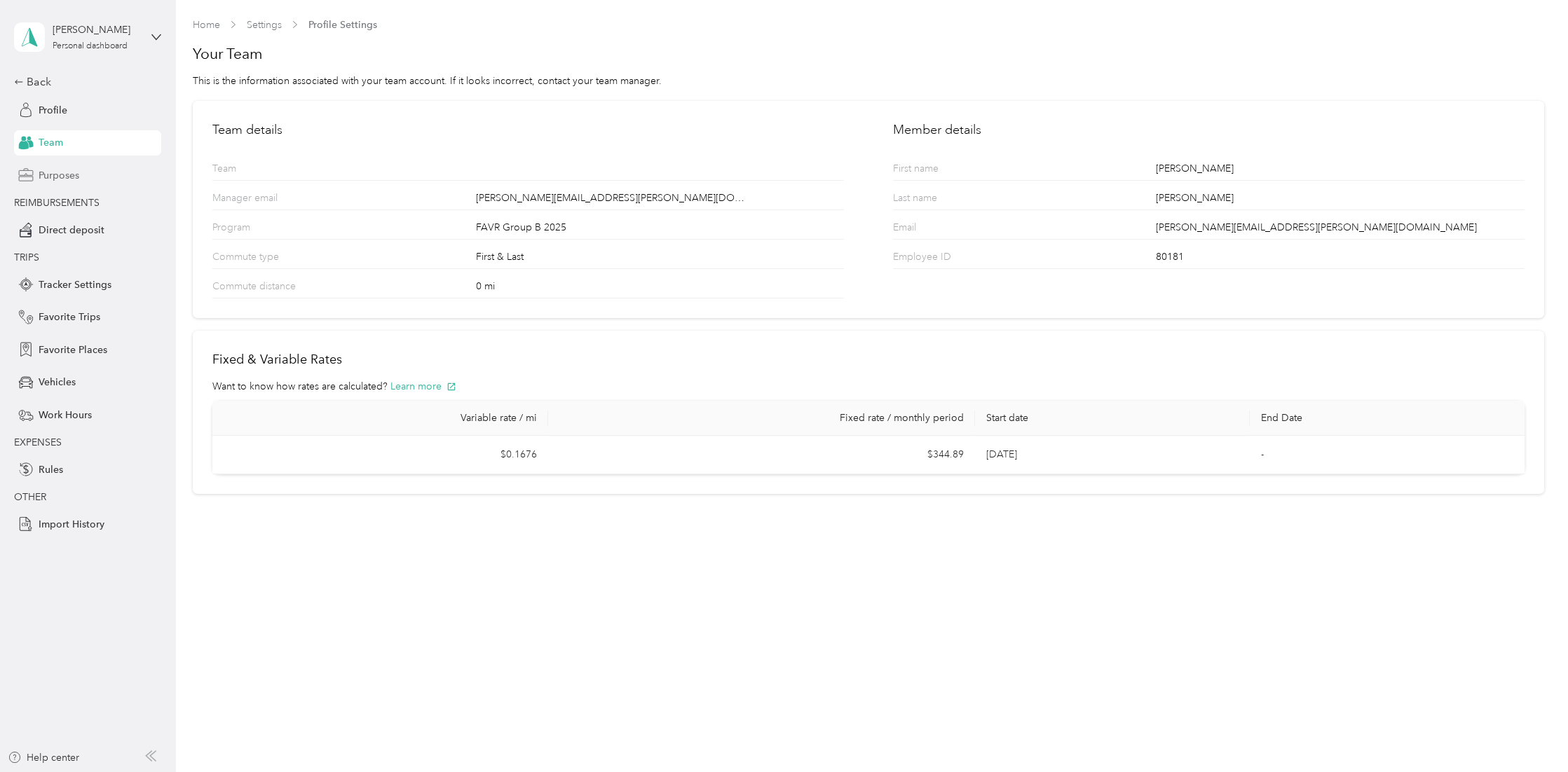
click at [63, 178] on span "Purposes" at bounding box center [58, 175] width 41 height 15
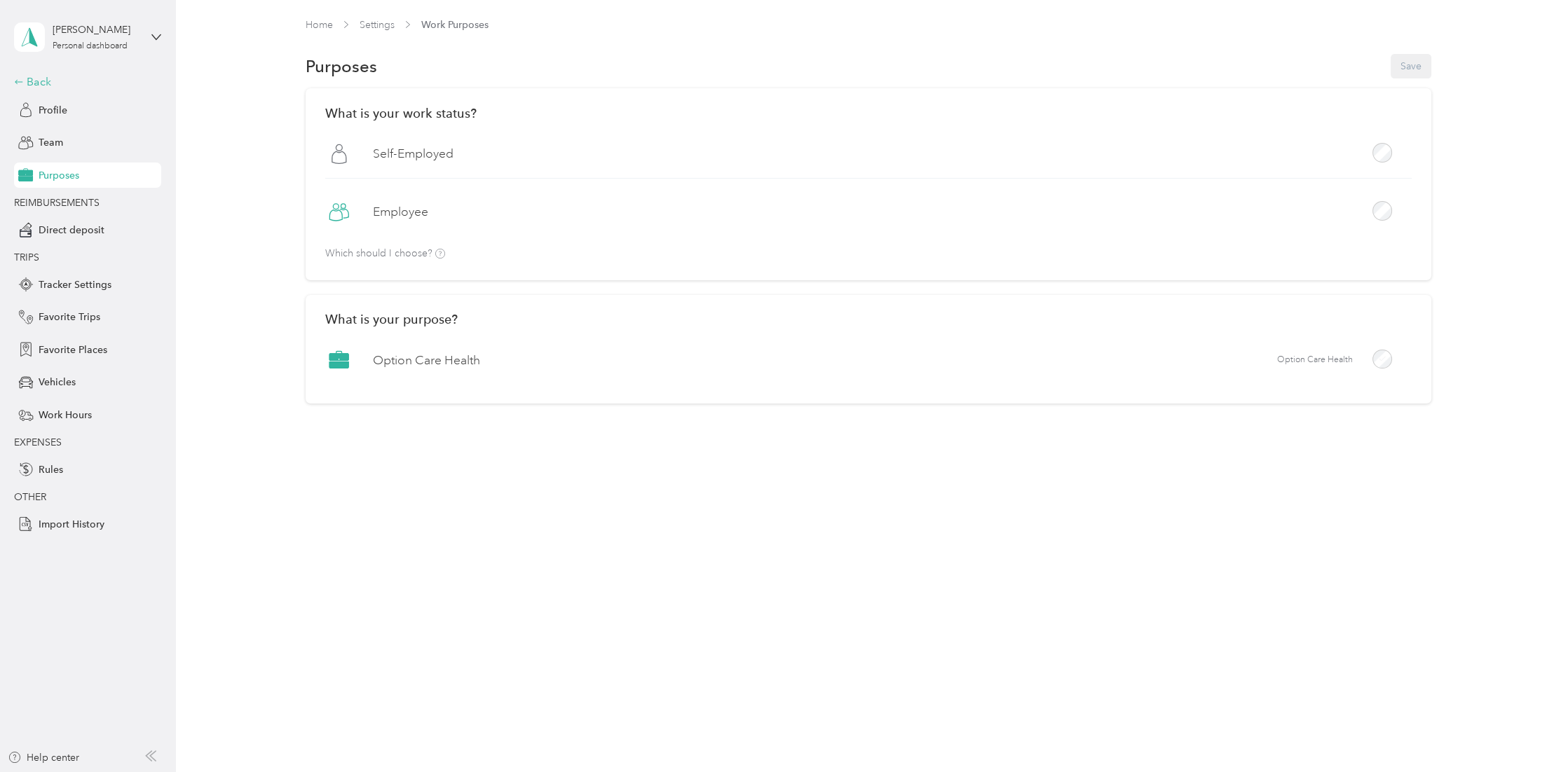
click at [46, 80] on div "Back" at bounding box center [84, 82] width 140 height 17
